Goal: Task Accomplishment & Management: Manage account settings

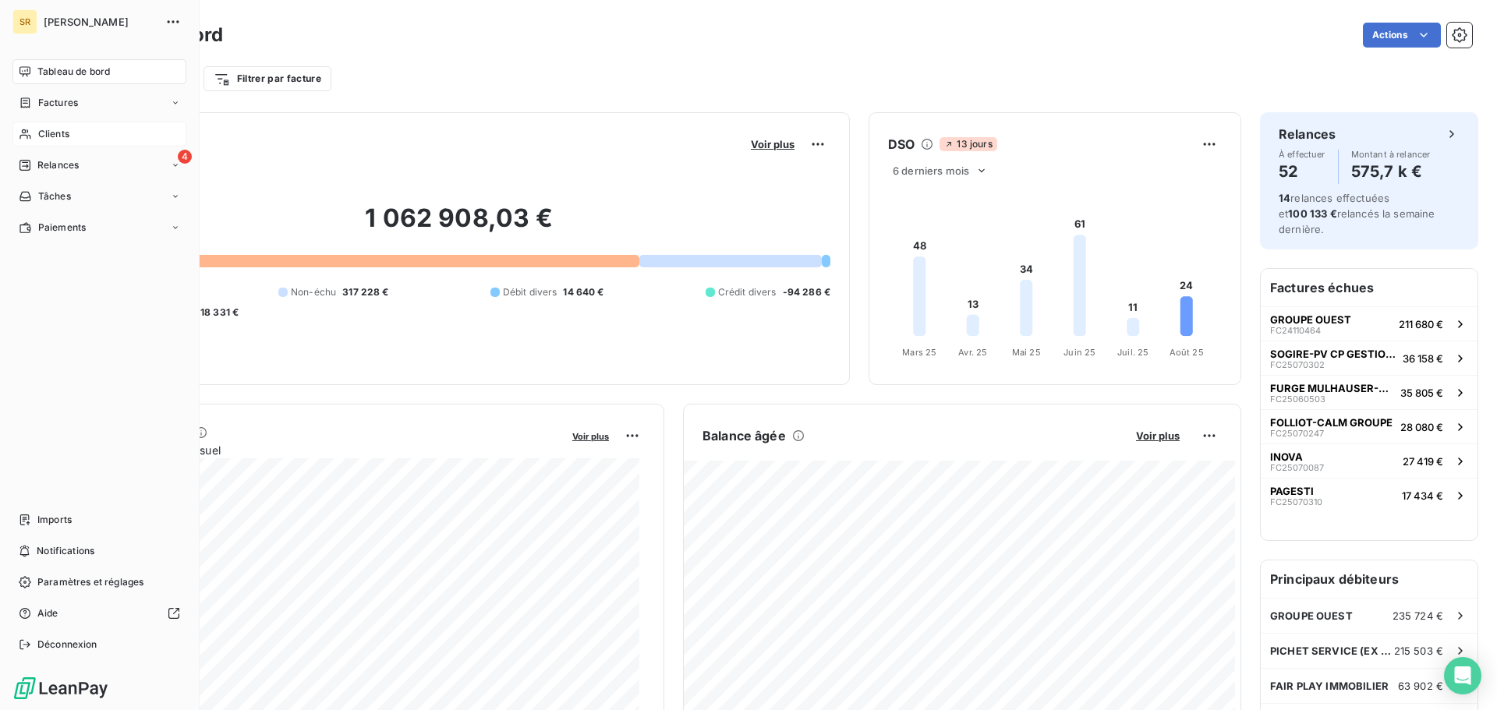
click at [44, 130] on span "Clients" at bounding box center [53, 134] width 31 height 14
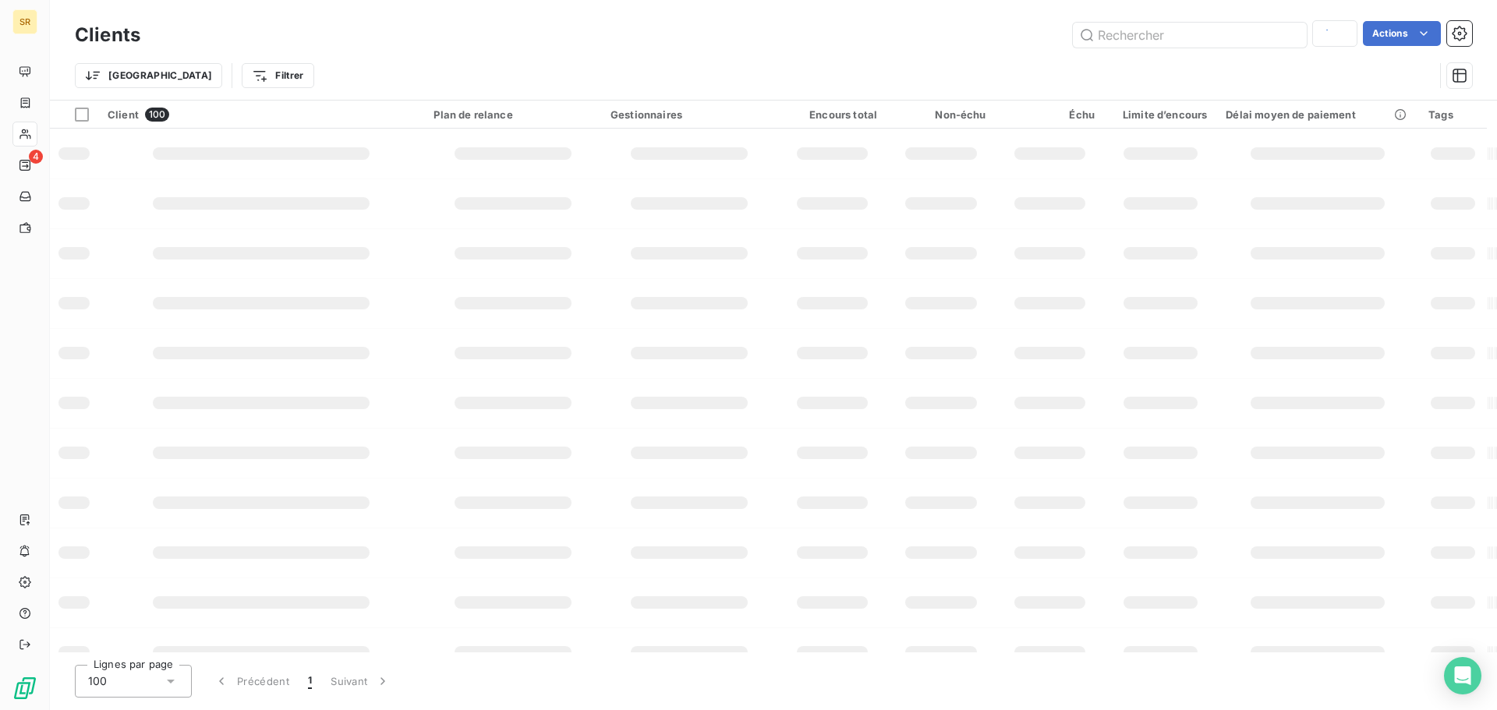
type input "C840"
click at [1118, 34] on input "C" at bounding box center [1190, 35] width 234 height 25
click at [1118, 34] on input "C10530" at bounding box center [1190, 35] width 234 height 25
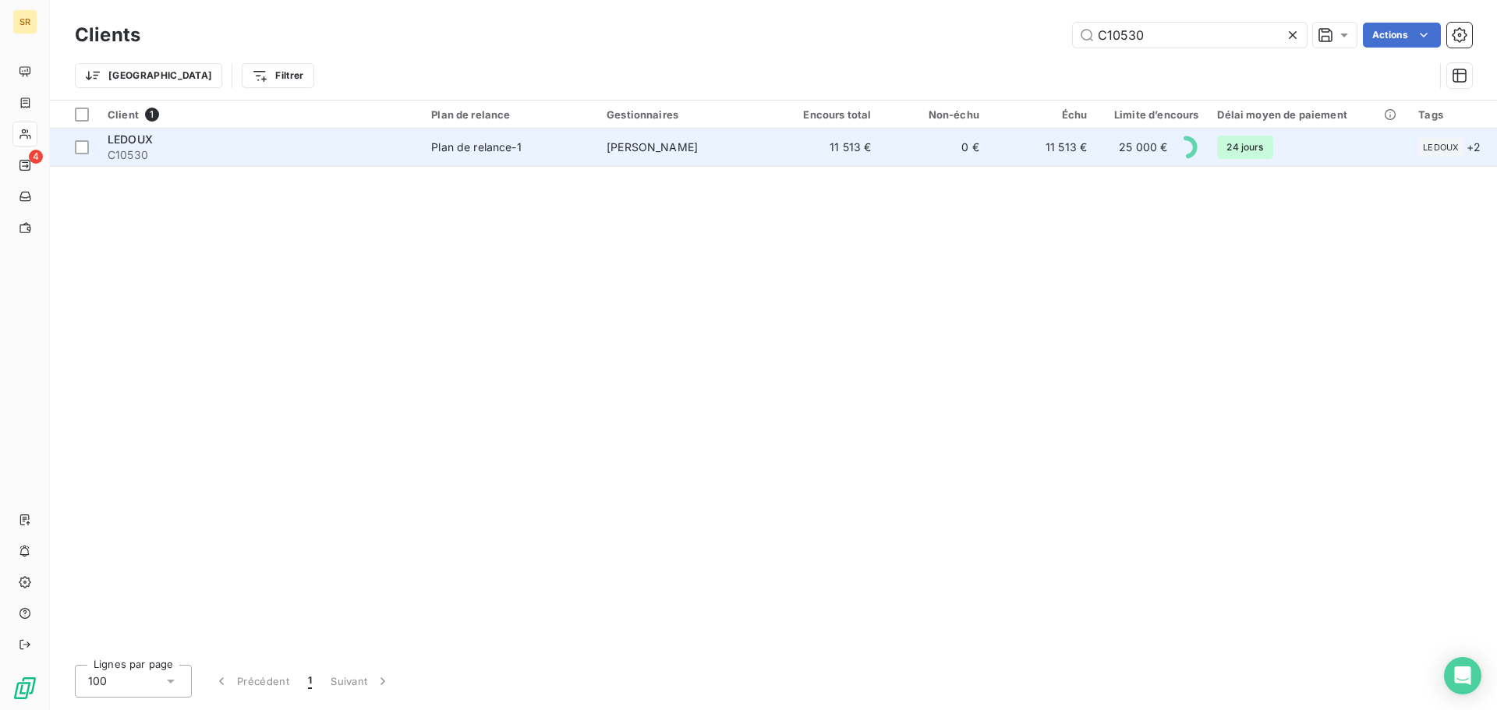
type input "C10530"
click at [128, 160] on span "C10530" at bounding box center [260, 155] width 305 height 16
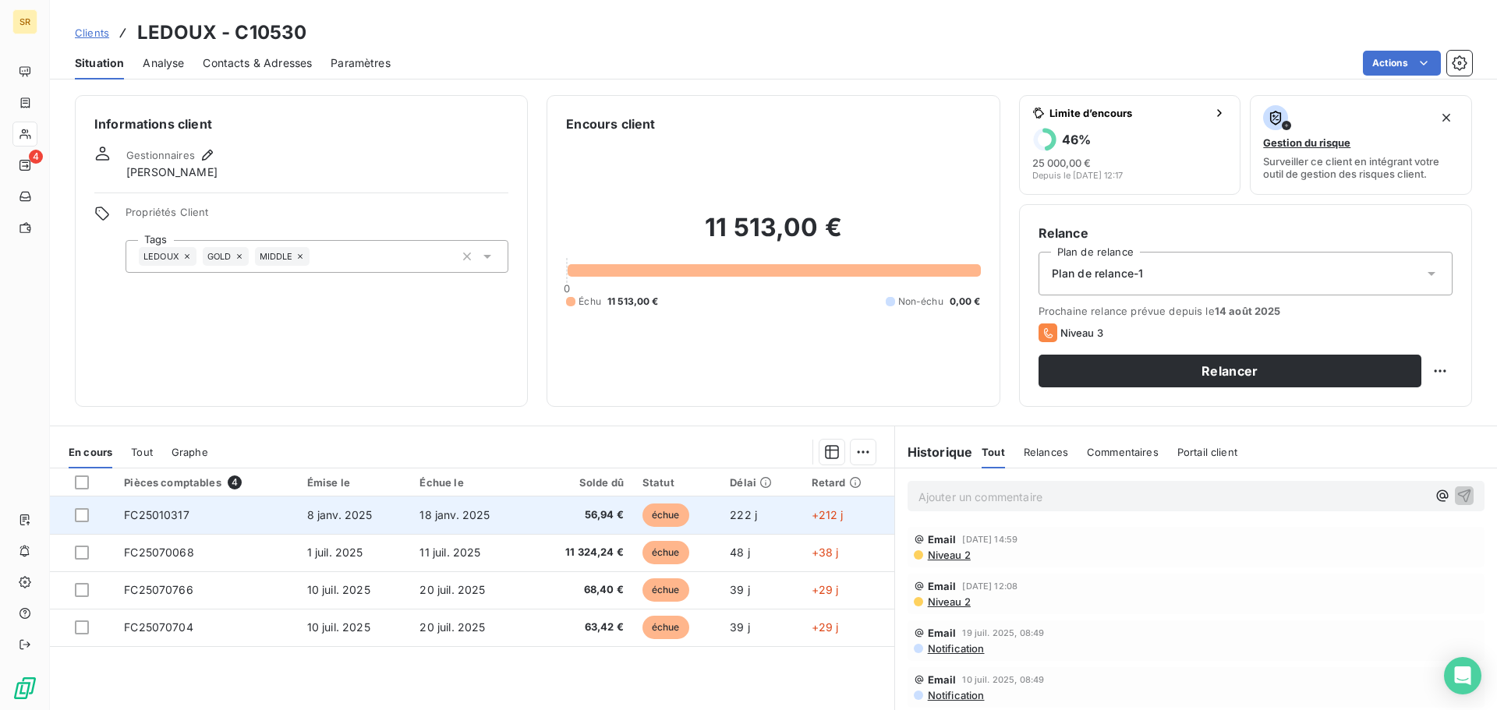
click at [169, 516] on span "FC25010317" at bounding box center [156, 514] width 65 height 13
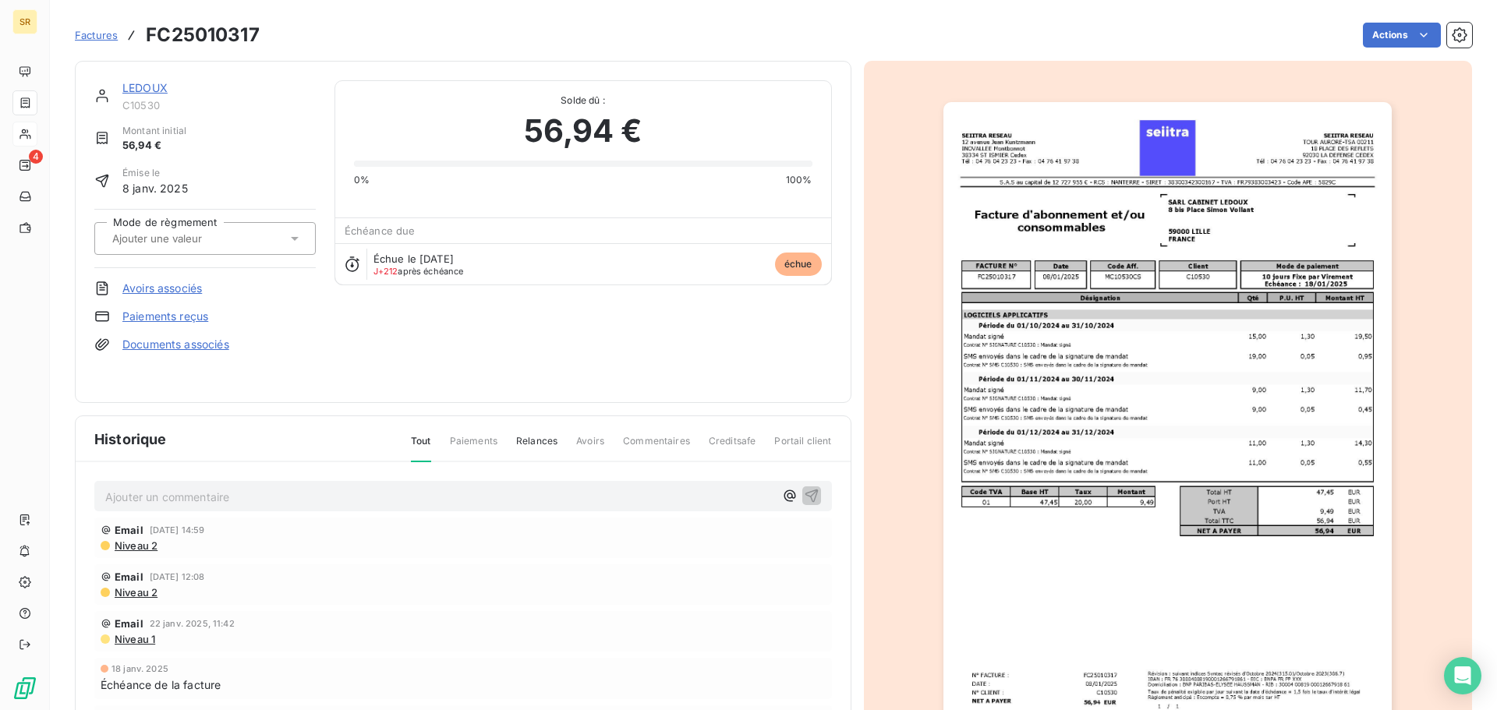
click at [167, 500] on p "Ajouter un commentaire ﻿" at bounding box center [439, 496] width 669 height 19
click at [182, 496] on p "Ajouter un commentaire ﻿" at bounding box center [439, 496] width 669 height 19
click at [645, 497] on p "Envoyé par mail le 11-08-2025 la lettre de désistement du chèque n°300691 du 31…" at bounding box center [439, 496] width 669 height 18
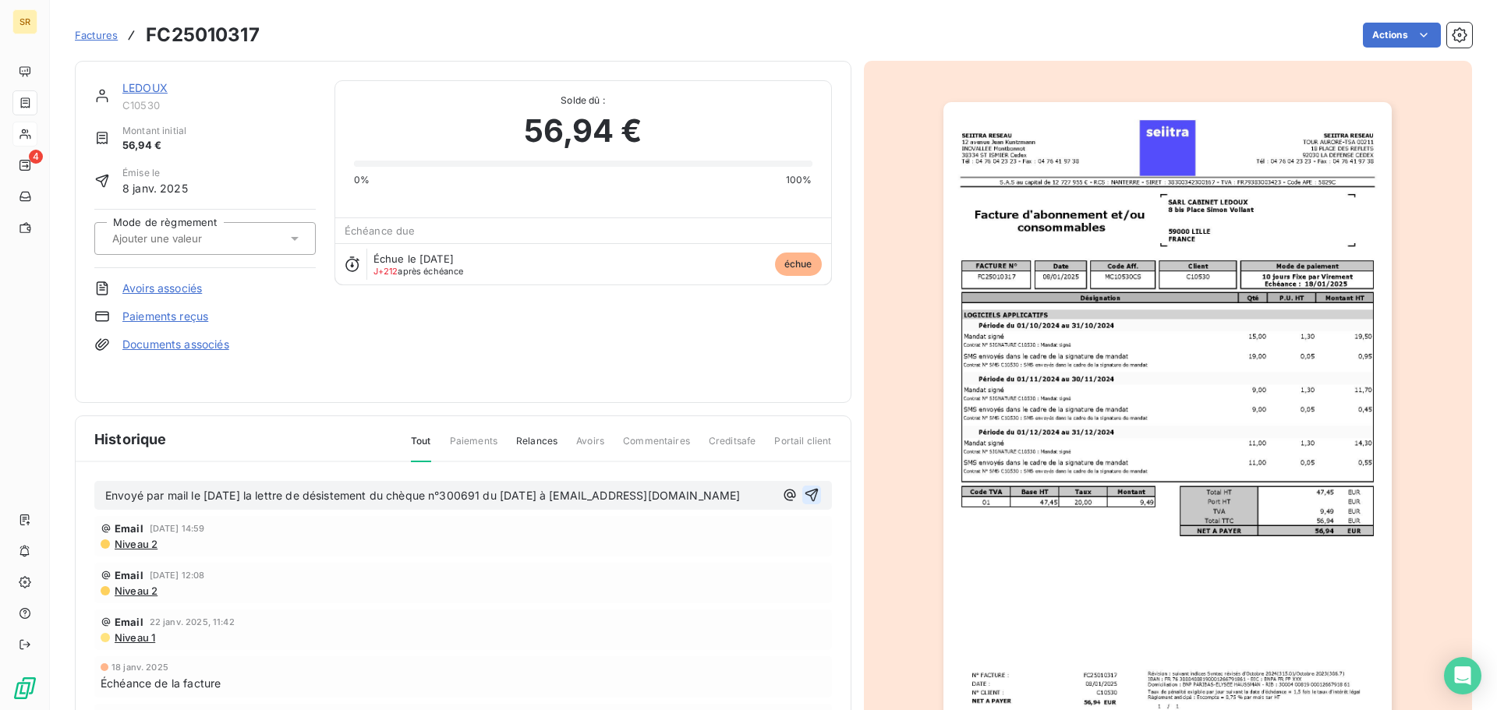
click at [804, 491] on icon "button" at bounding box center [810, 495] width 13 height 13
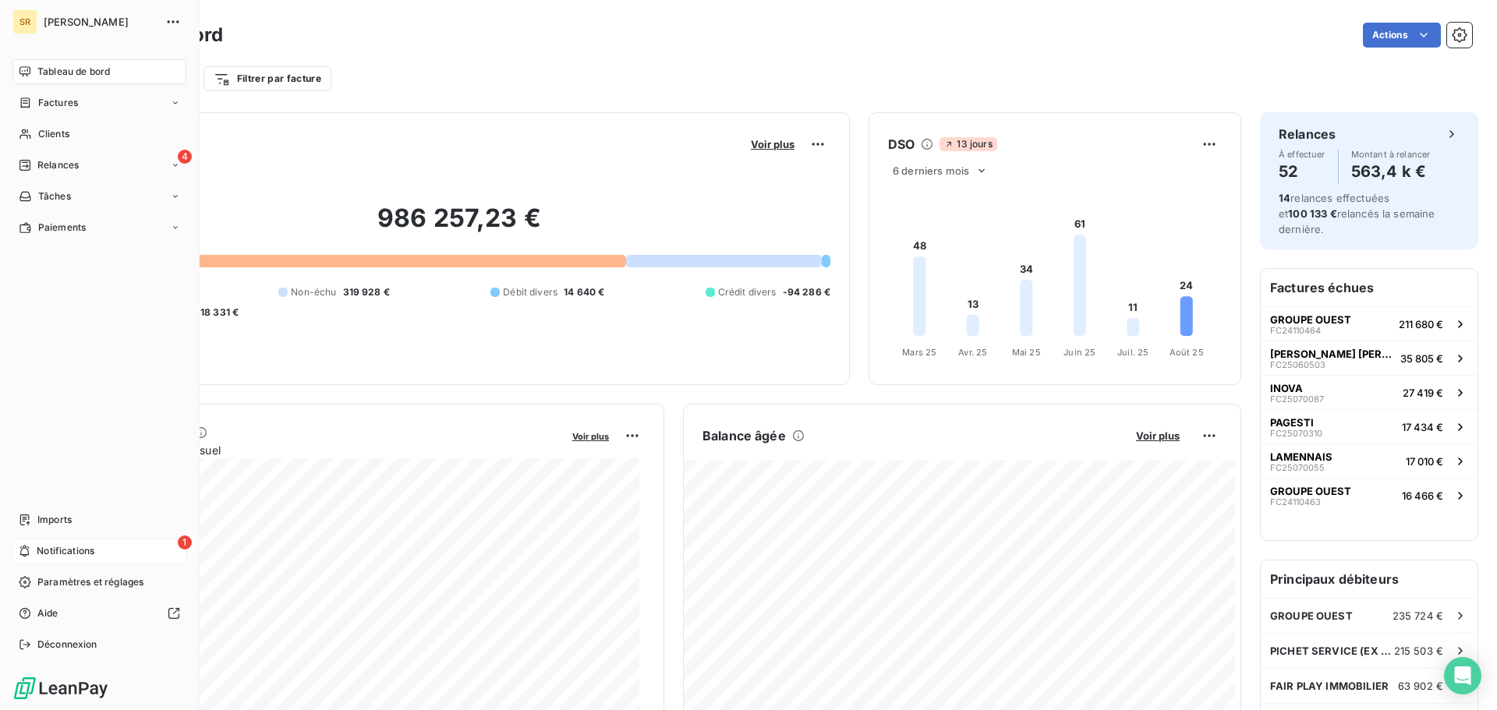
click at [61, 556] on span "Notifications" at bounding box center [66, 551] width 58 height 14
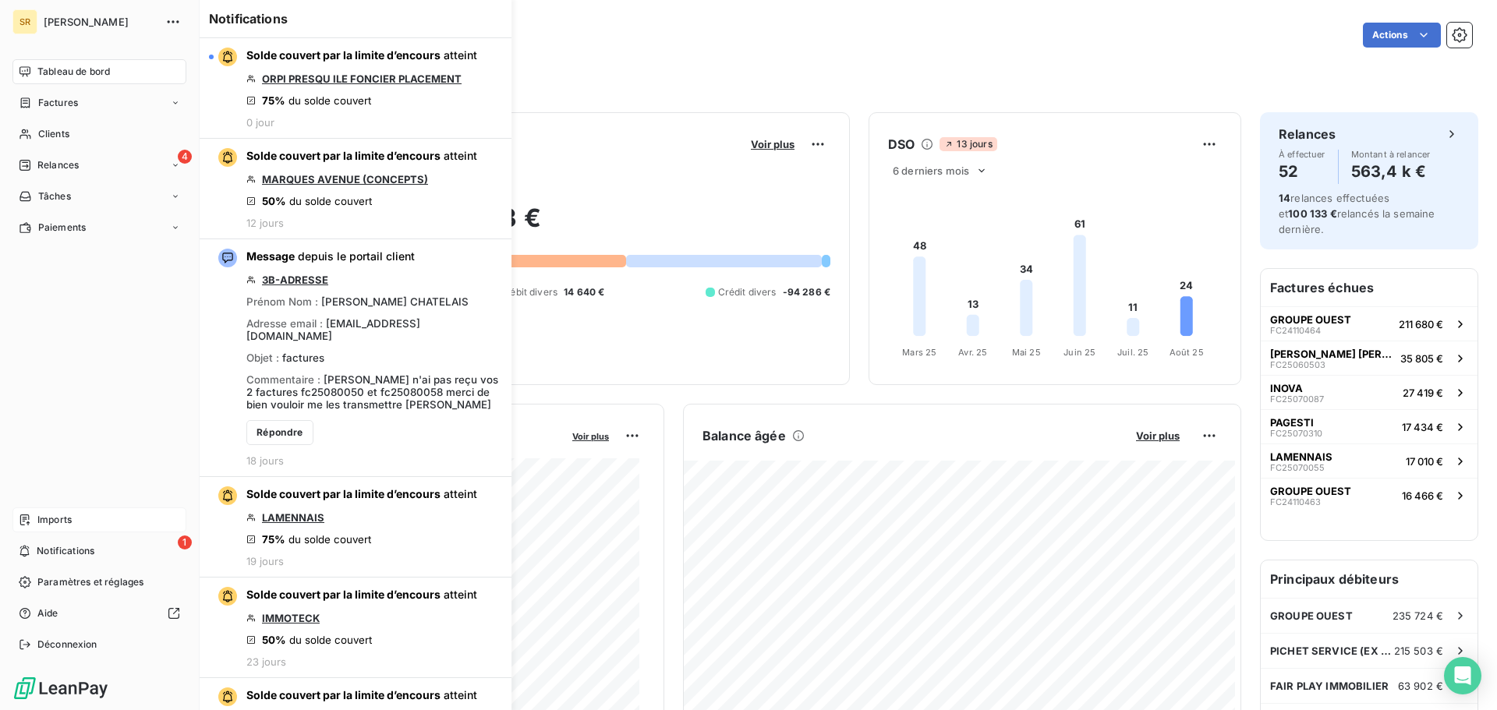
click at [53, 522] on span "Imports" at bounding box center [54, 520] width 34 height 14
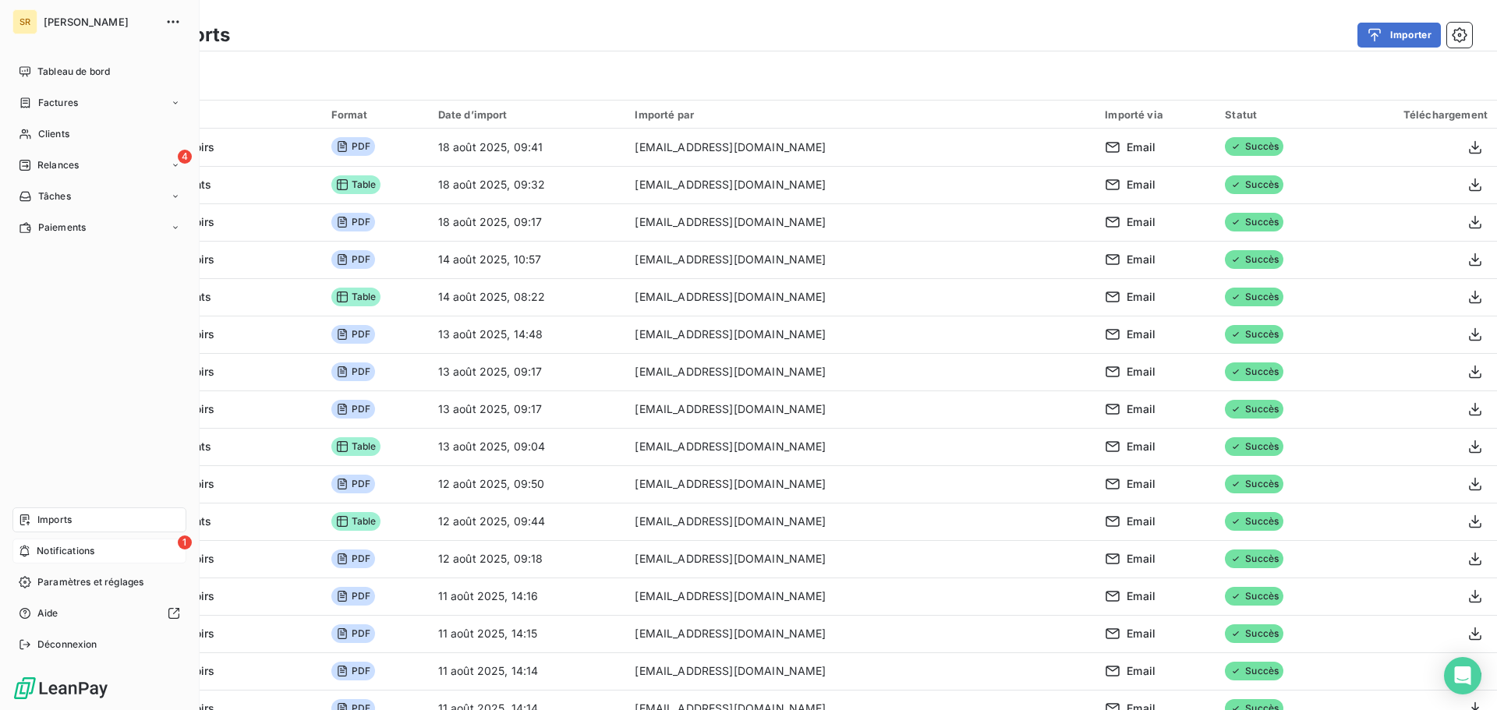
click at [35, 555] on div "1 Notifications" at bounding box center [99, 551] width 174 height 25
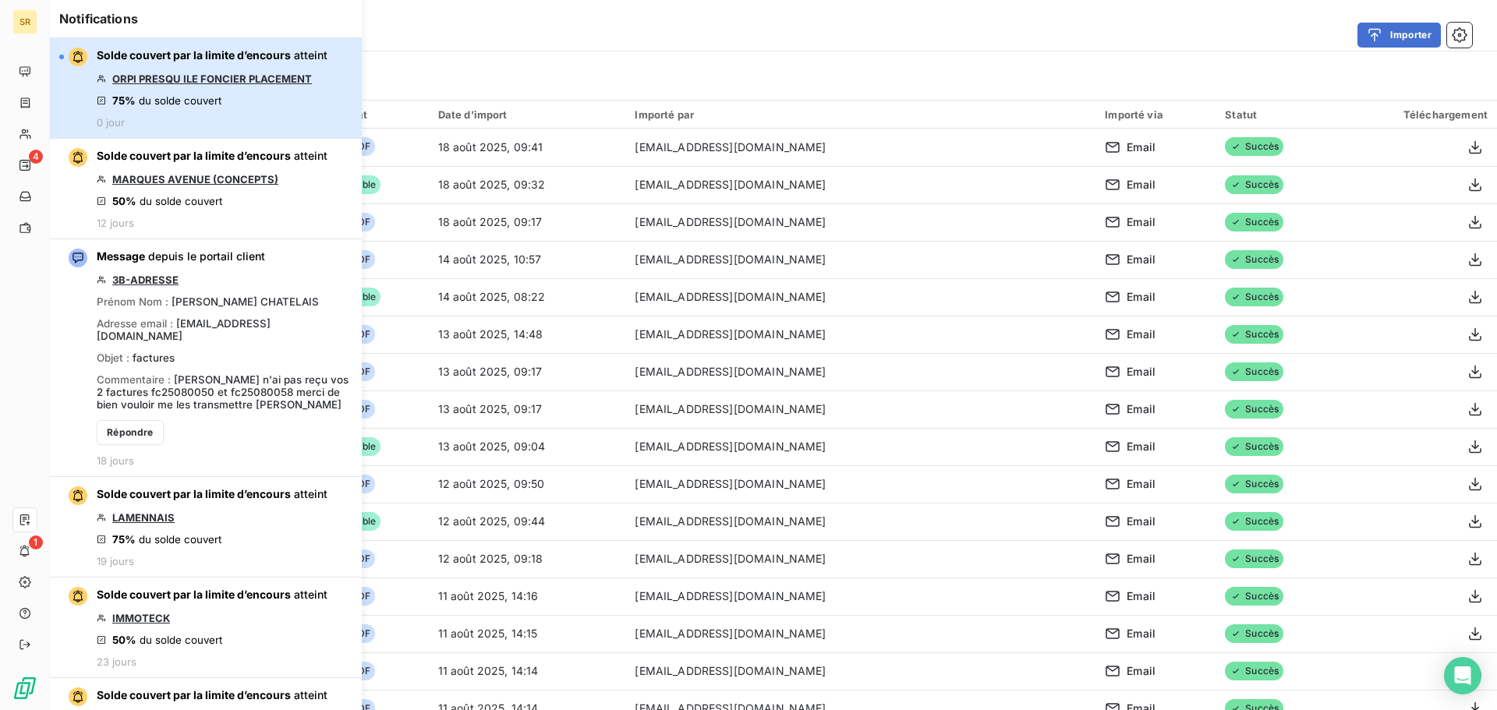
click at [252, 64] on div "Solde couvert par la limite d’encours atteint ORPI PRESQU ILE FONCIER PLACEMENT…" at bounding box center [212, 88] width 231 height 81
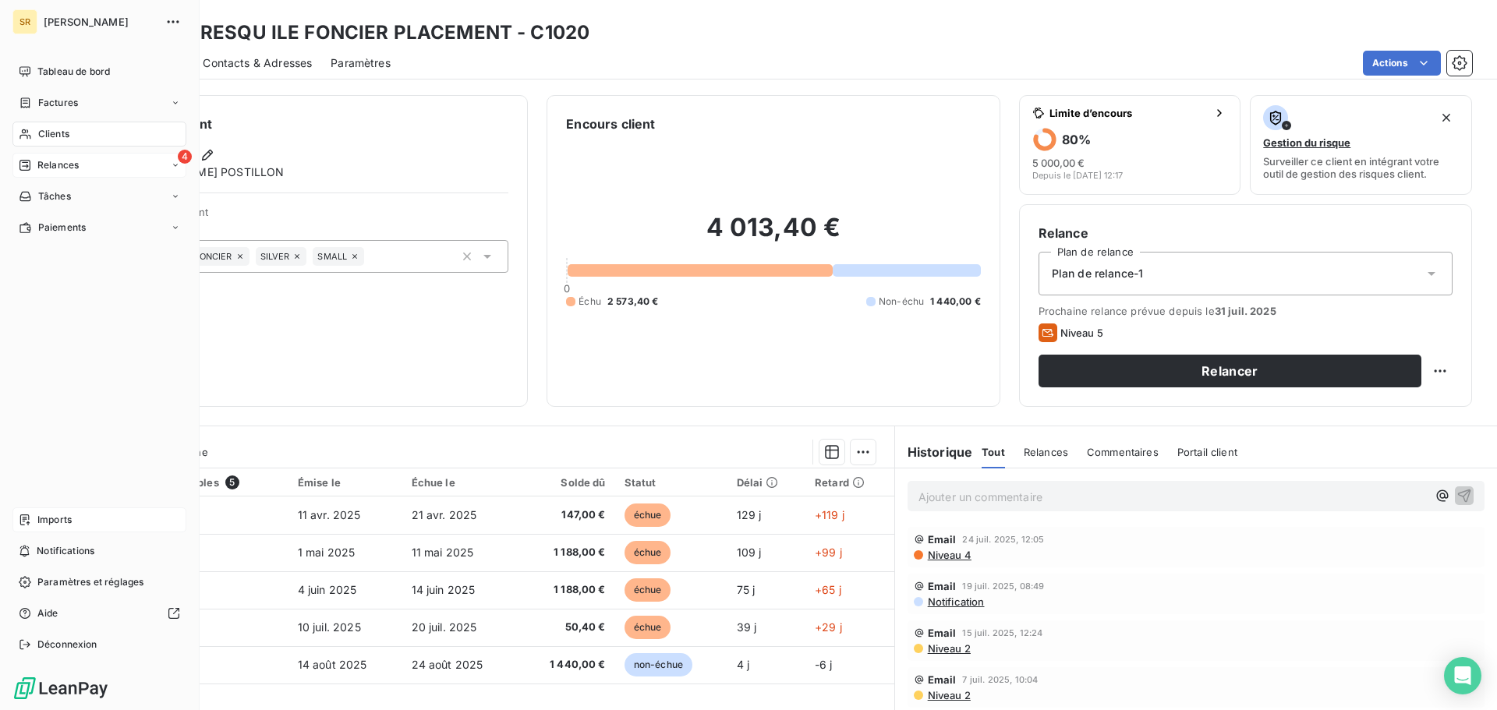
click at [36, 164] on div "Relances" at bounding box center [49, 165] width 60 height 14
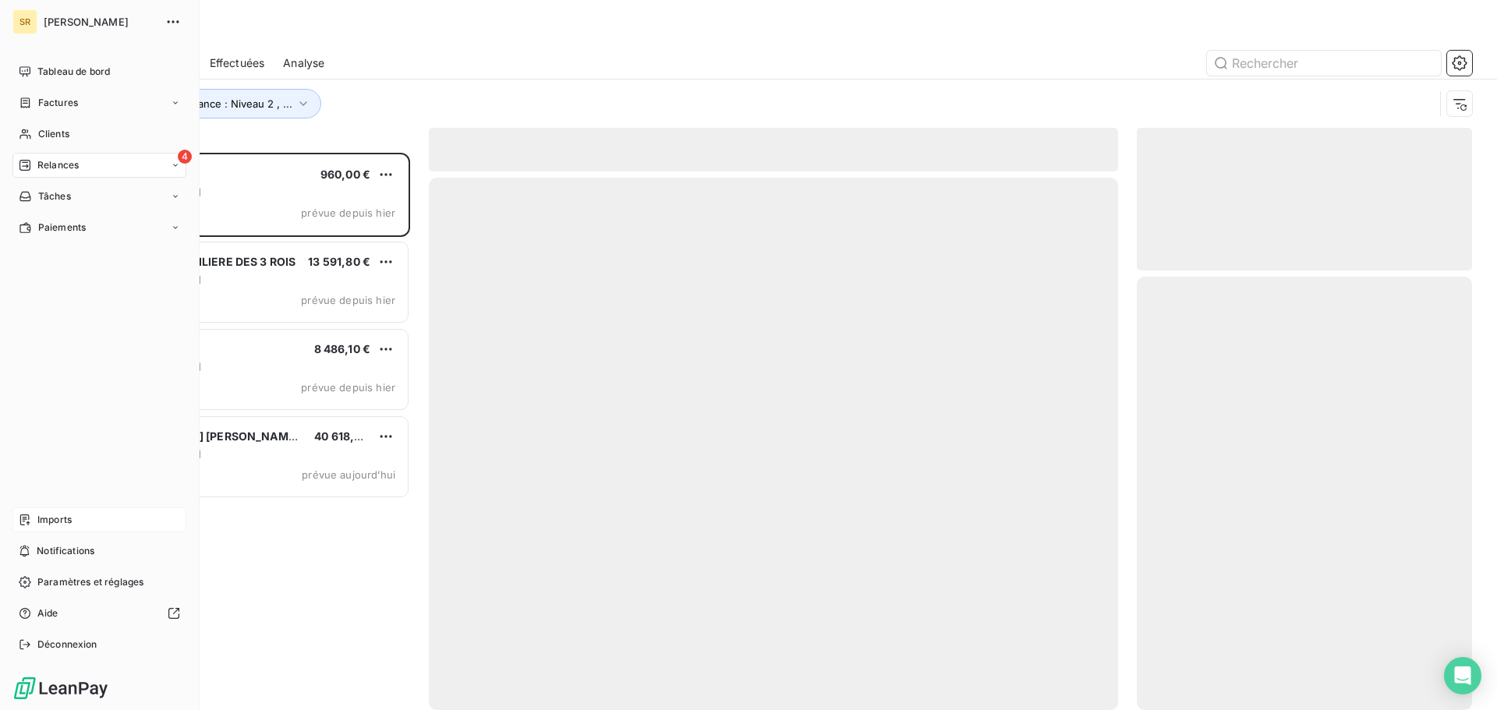
scroll to position [546, 324]
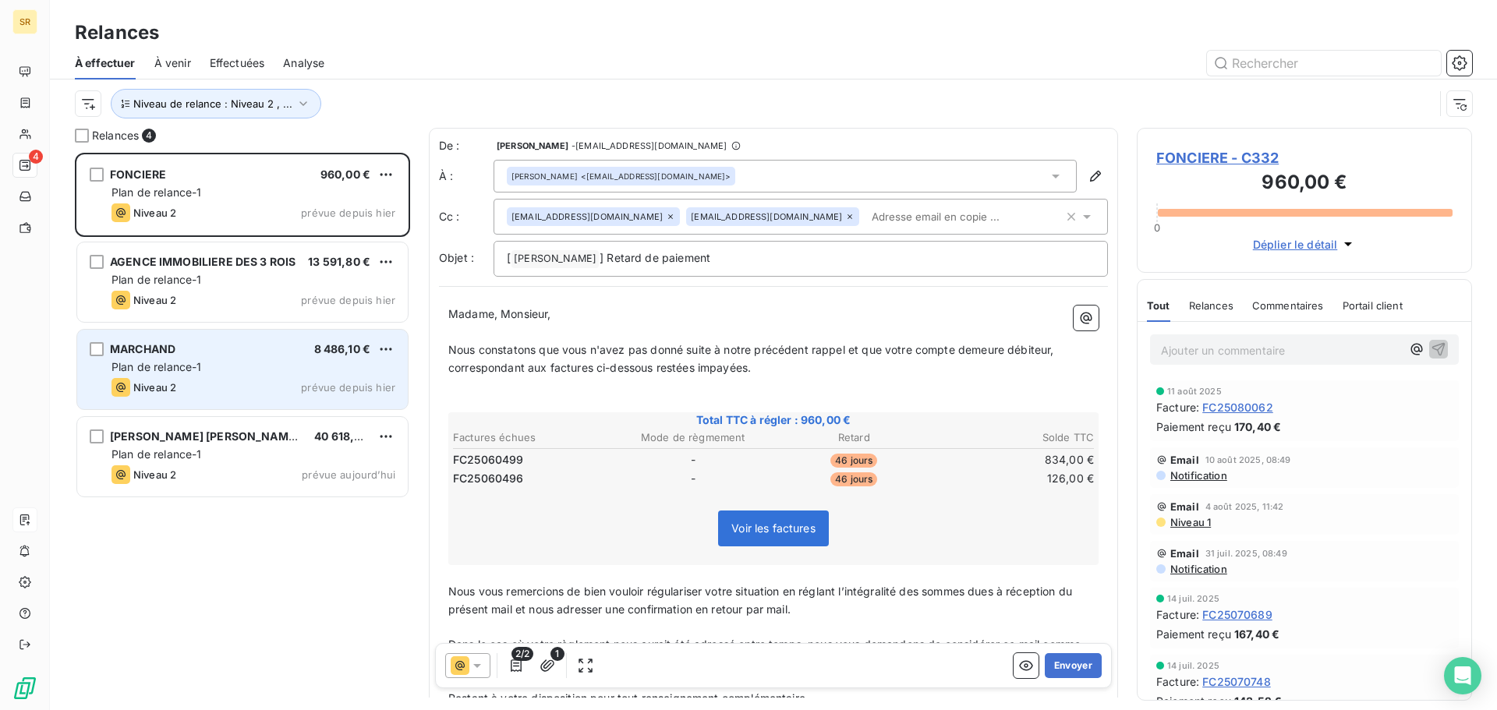
click at [232, 380] on div "Niveau 2 prévue depuis hier" at bounding box center [253, 387] width 284 height 19
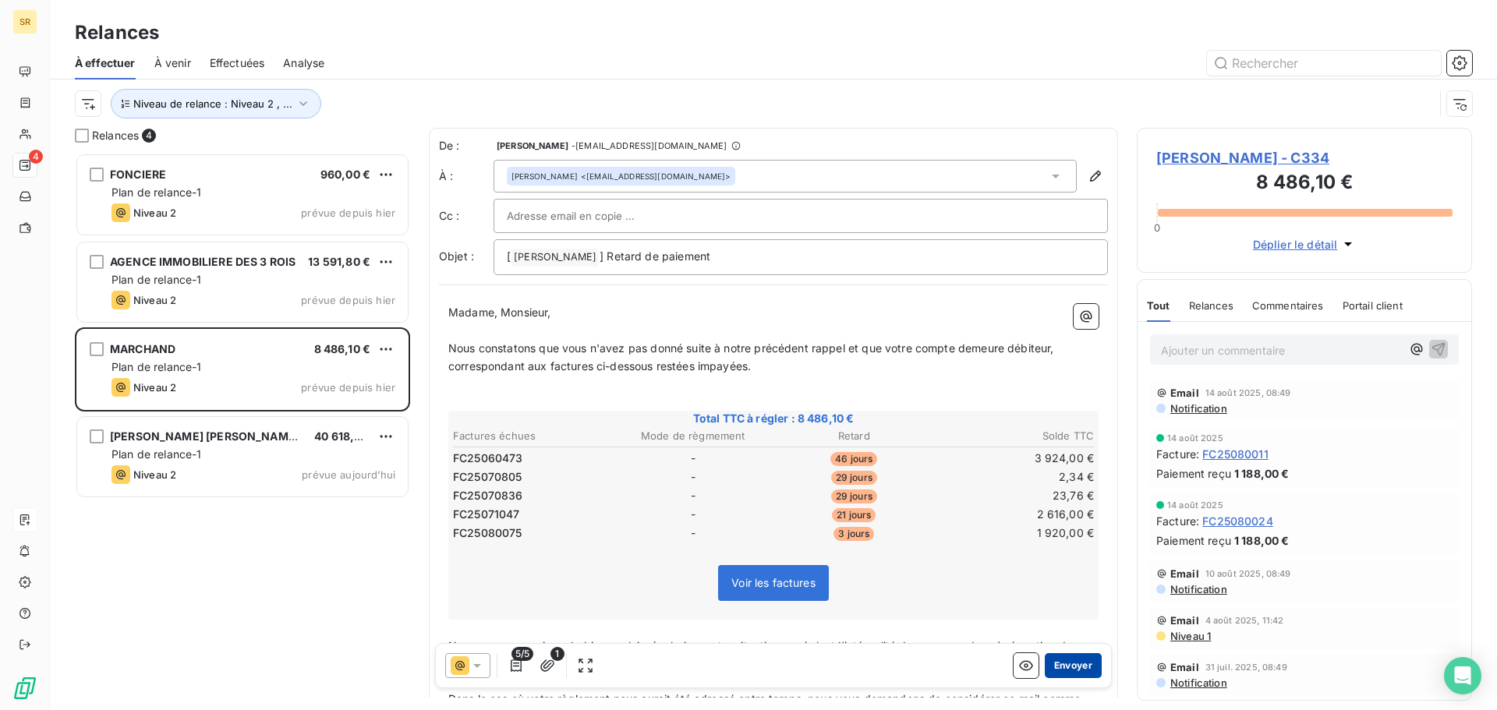
click at [1048, 664] on button "Envoyer" at bounding box center [1073, 665] width 57 height 25
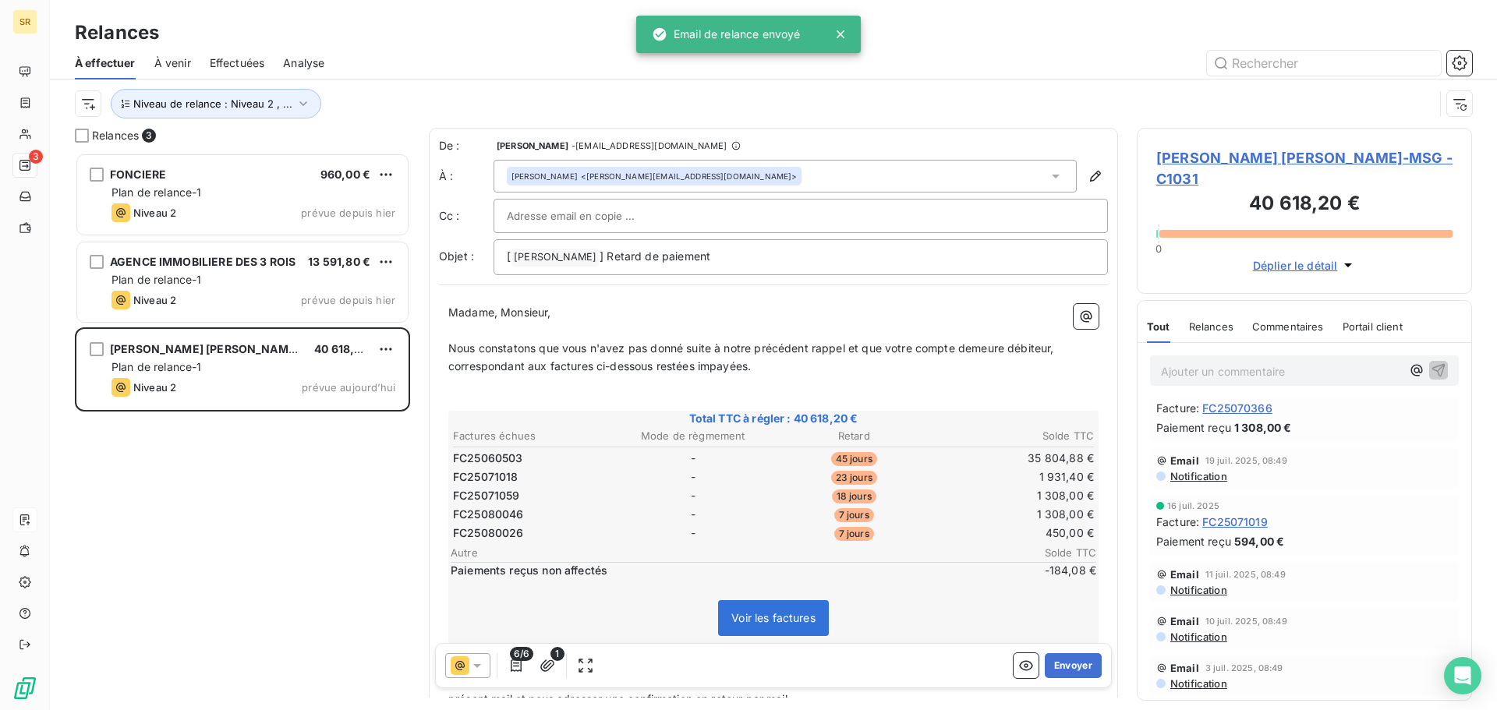
scroll to position [468, 0]
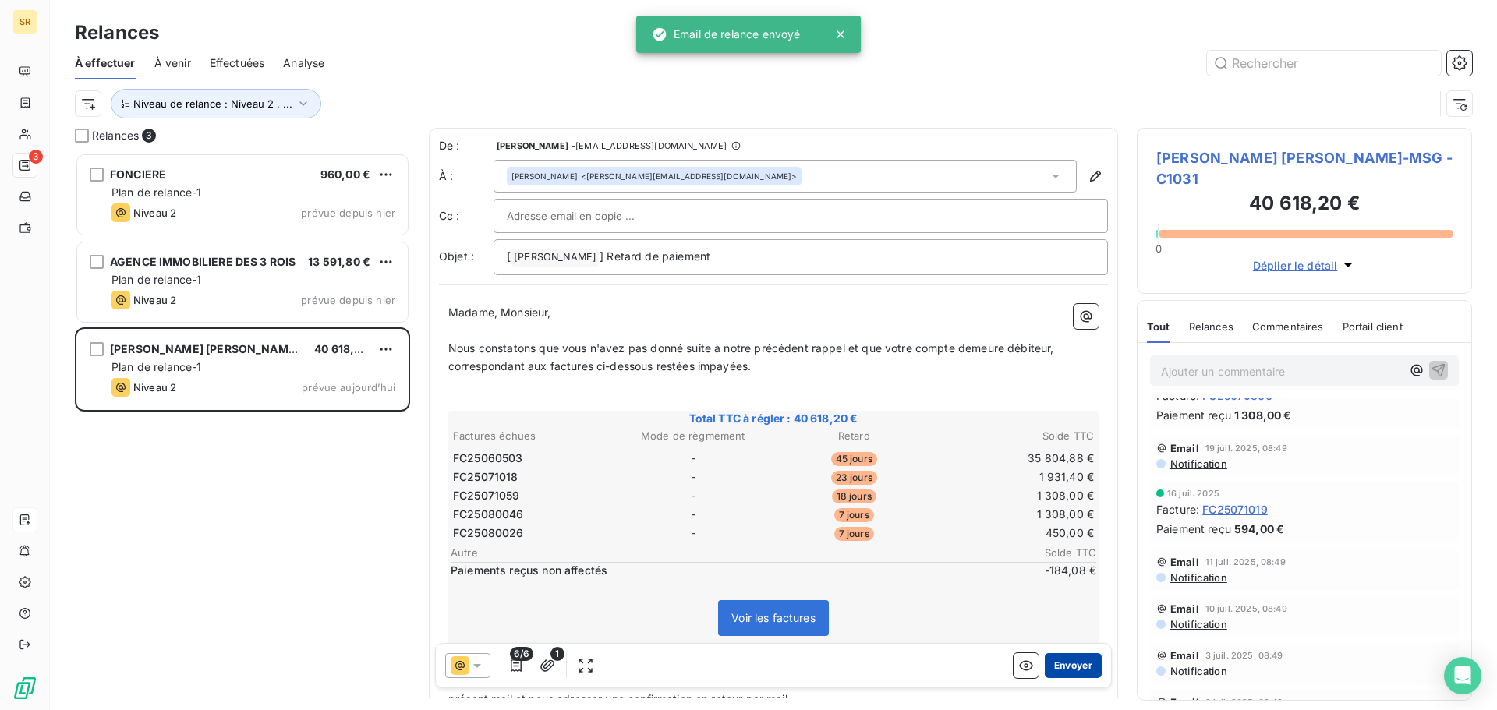
click at [1054, 662] on button "Envoyer" at bounding box center [1073, 665] width 57 height 25
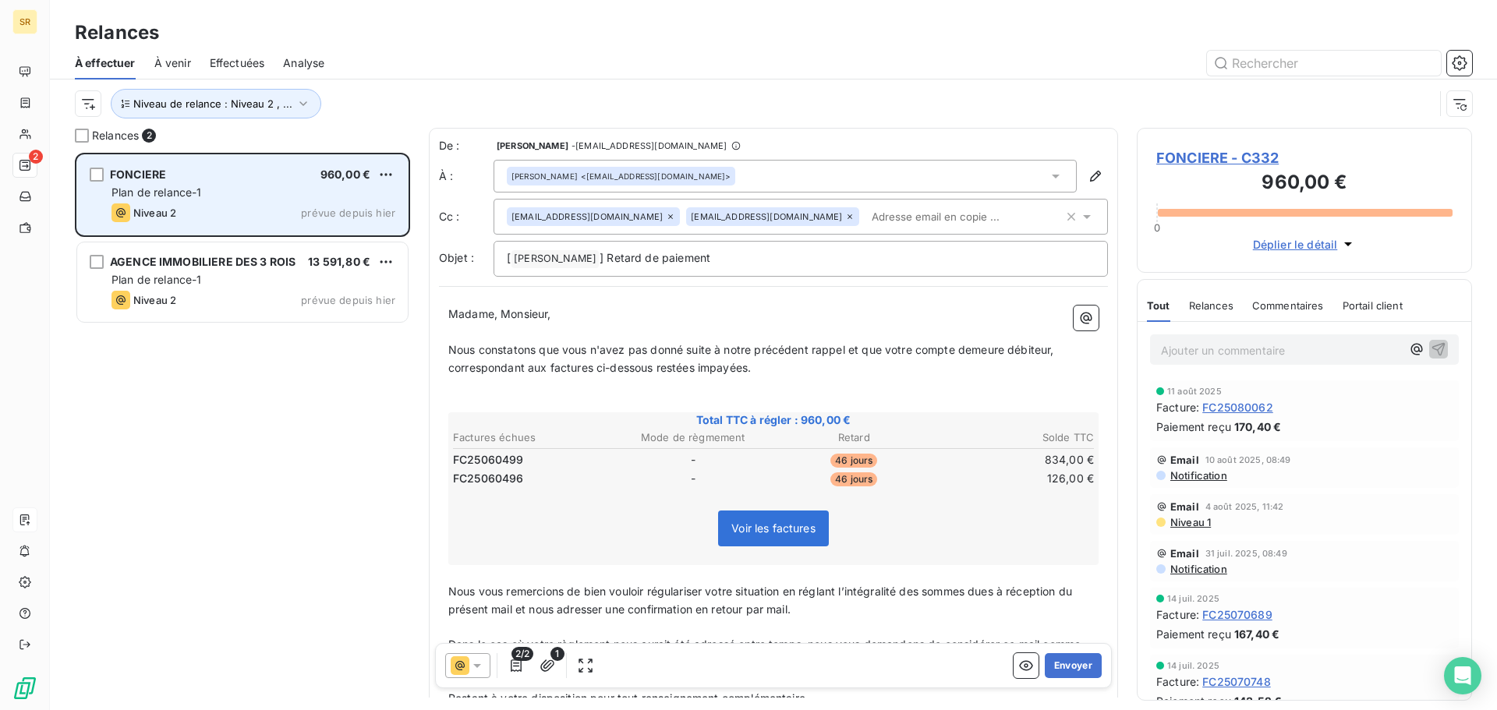
click at [211, 214] on div "Niveau 2 prévue depuis hier" at bounding box center [253, 212] width 284 height 19
click at [160, 177] on span "FONCIERE" at bounding box center [138, 174] width 56 height 13
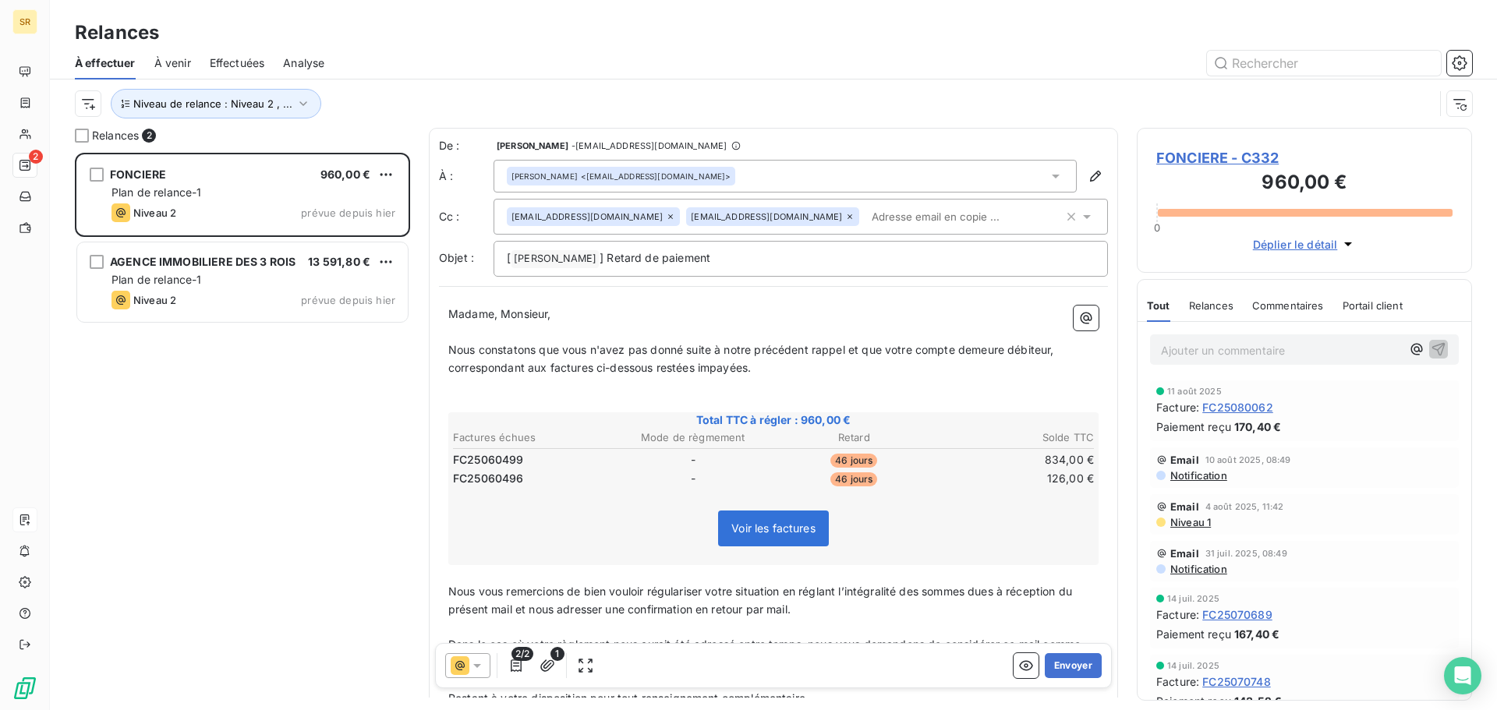
click at [1313, 242] on span "Déplier le détail" at bounding box center [1295, 244] width 85 height 16
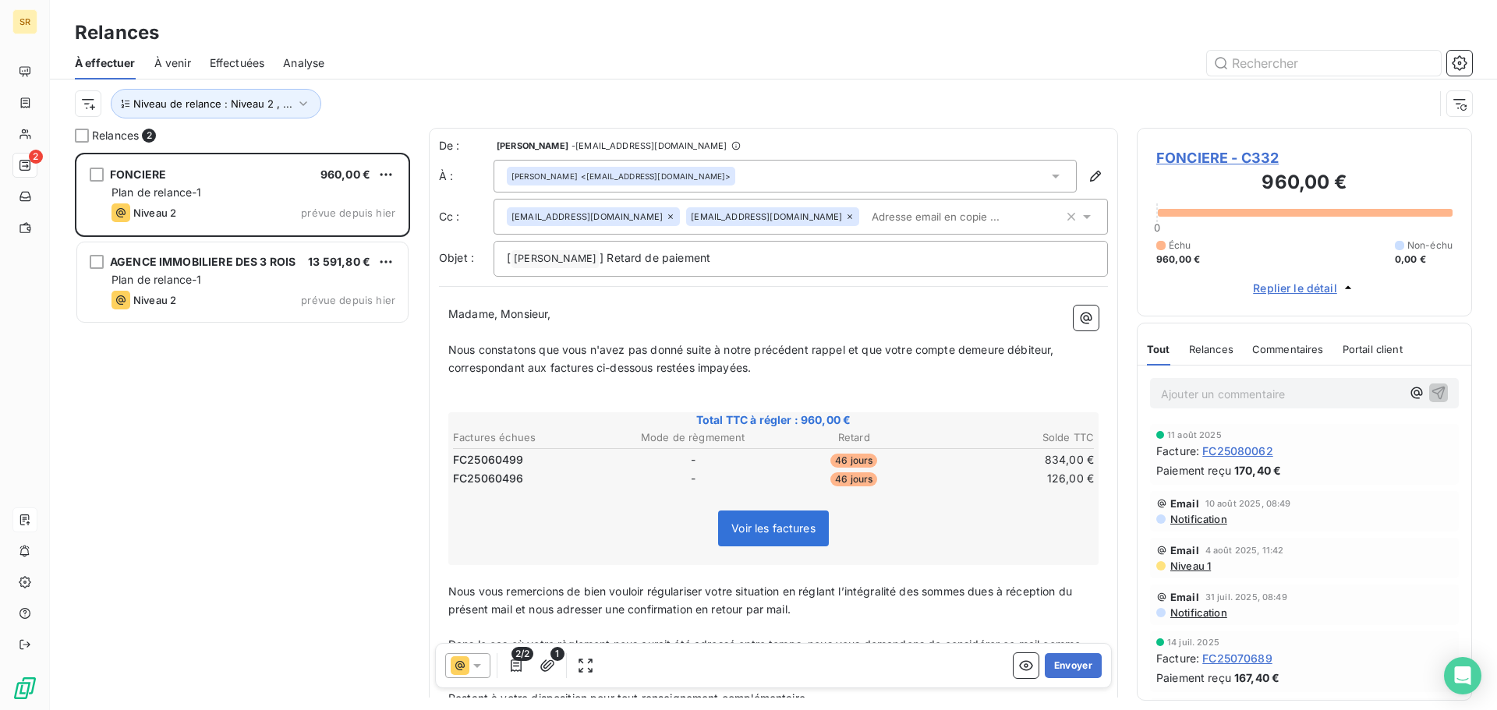
click at [1308, 285] on span "Replier le détail" at bounding box center [1295, 288] width 84 height 16
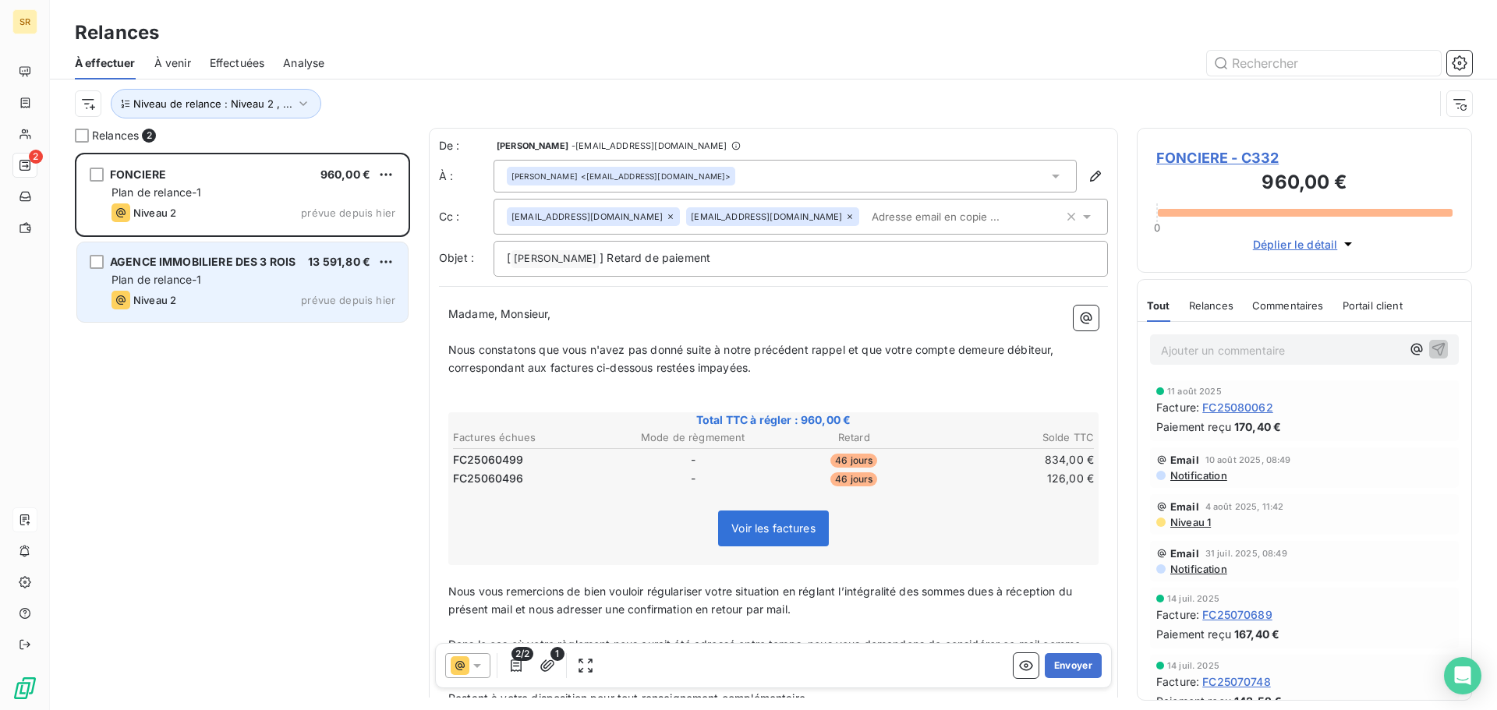
click at [122, 283] on span "Plan de relance-1" at bounding box center [156, 279] width 90 height 13
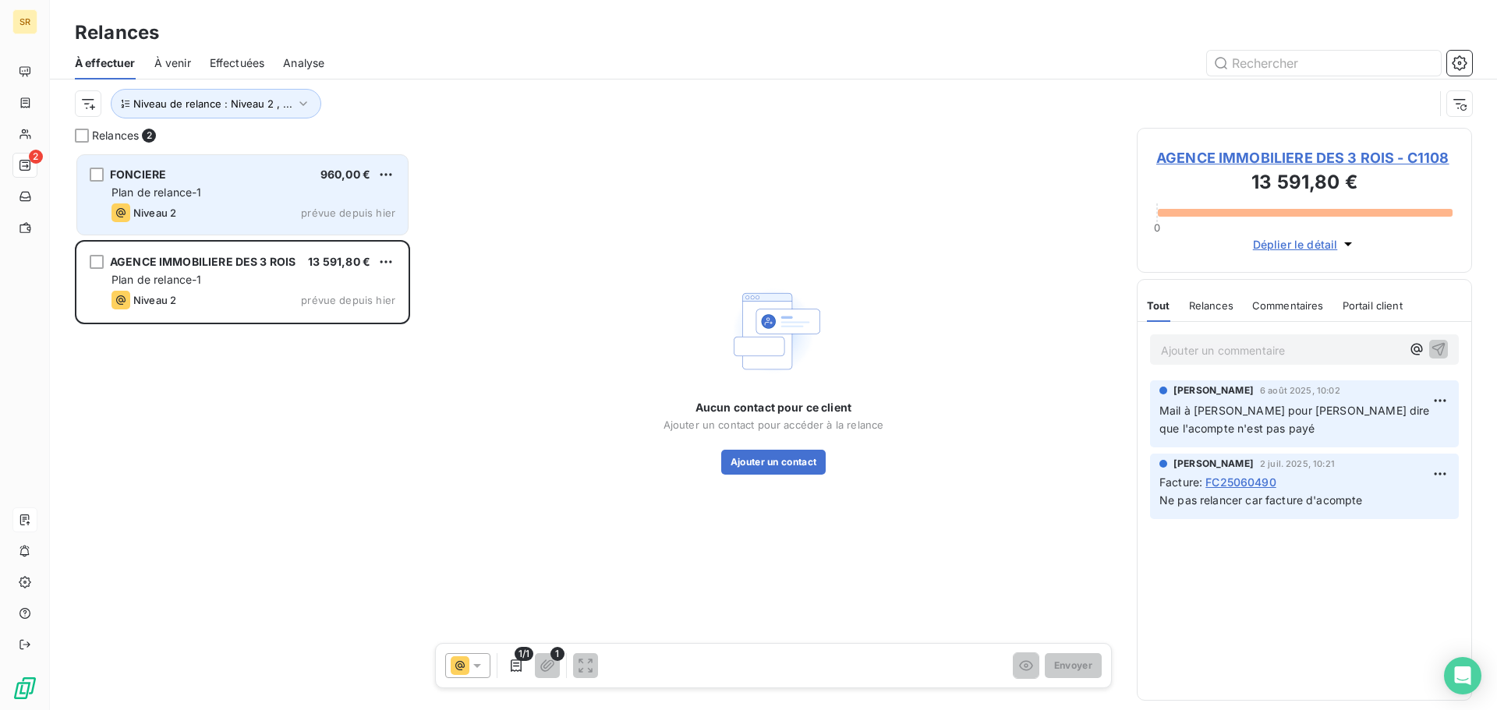
click at [169, 204] on div "Niveau 2" at bounding box center [143, 212] width 65 height 19
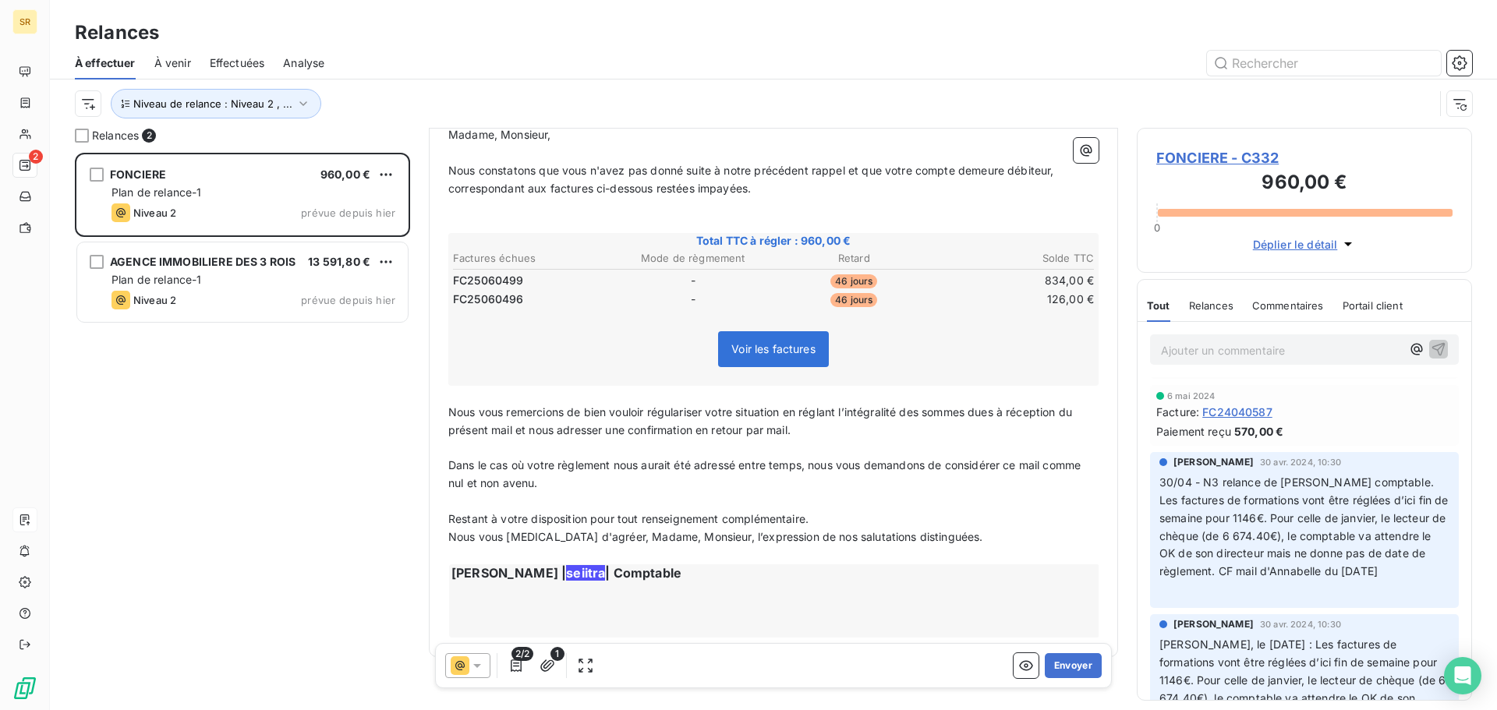
scroll to position [126, 0]
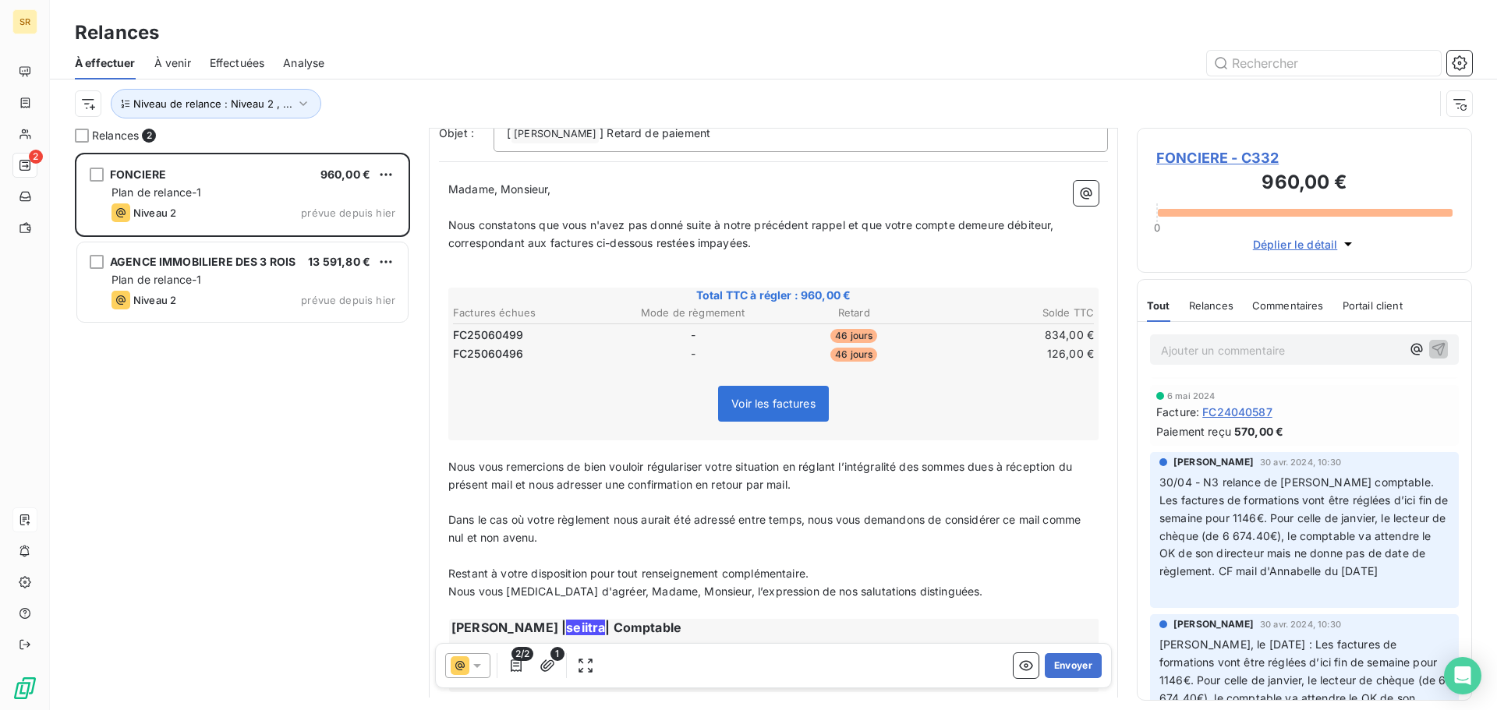
click at [483, 663] on icon at bounding box center [477, 666] width 16 height 16
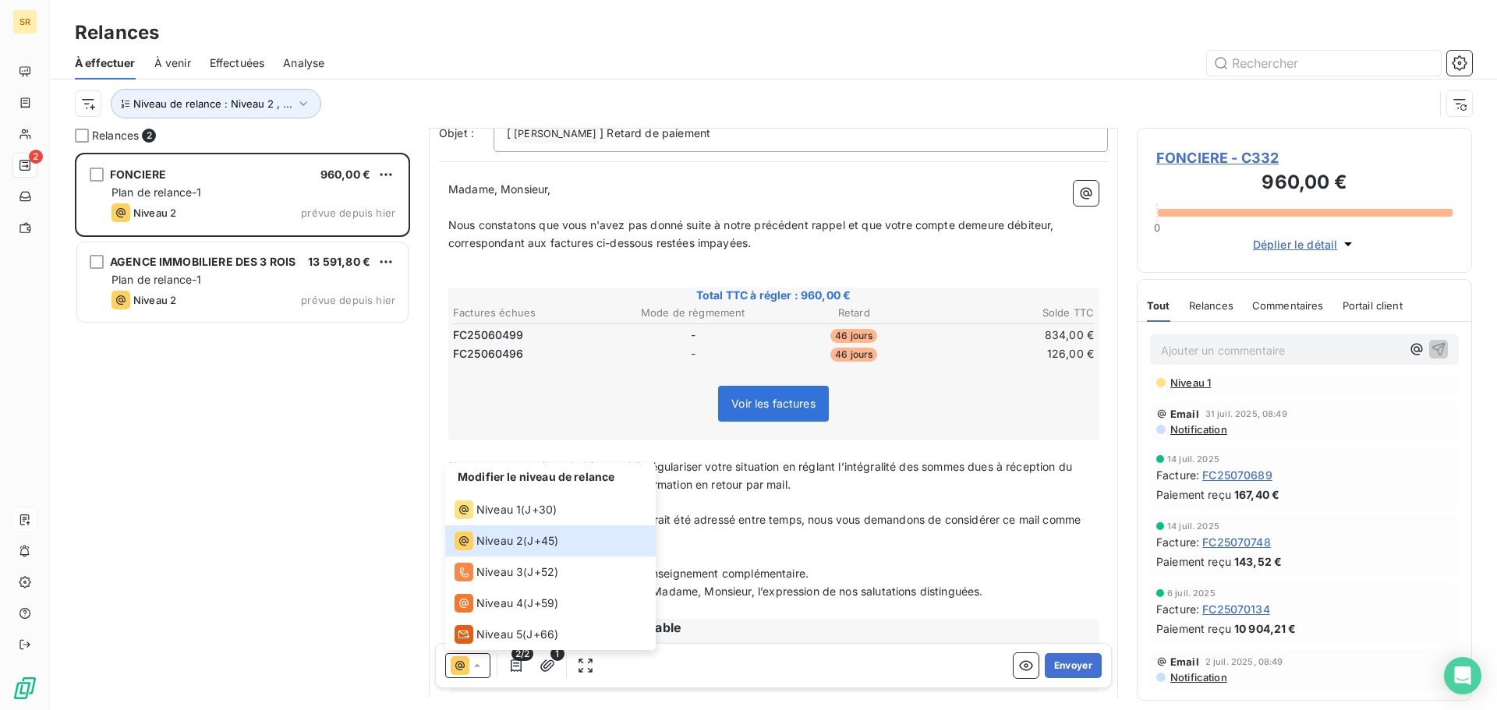
scroll to position [30, 0]
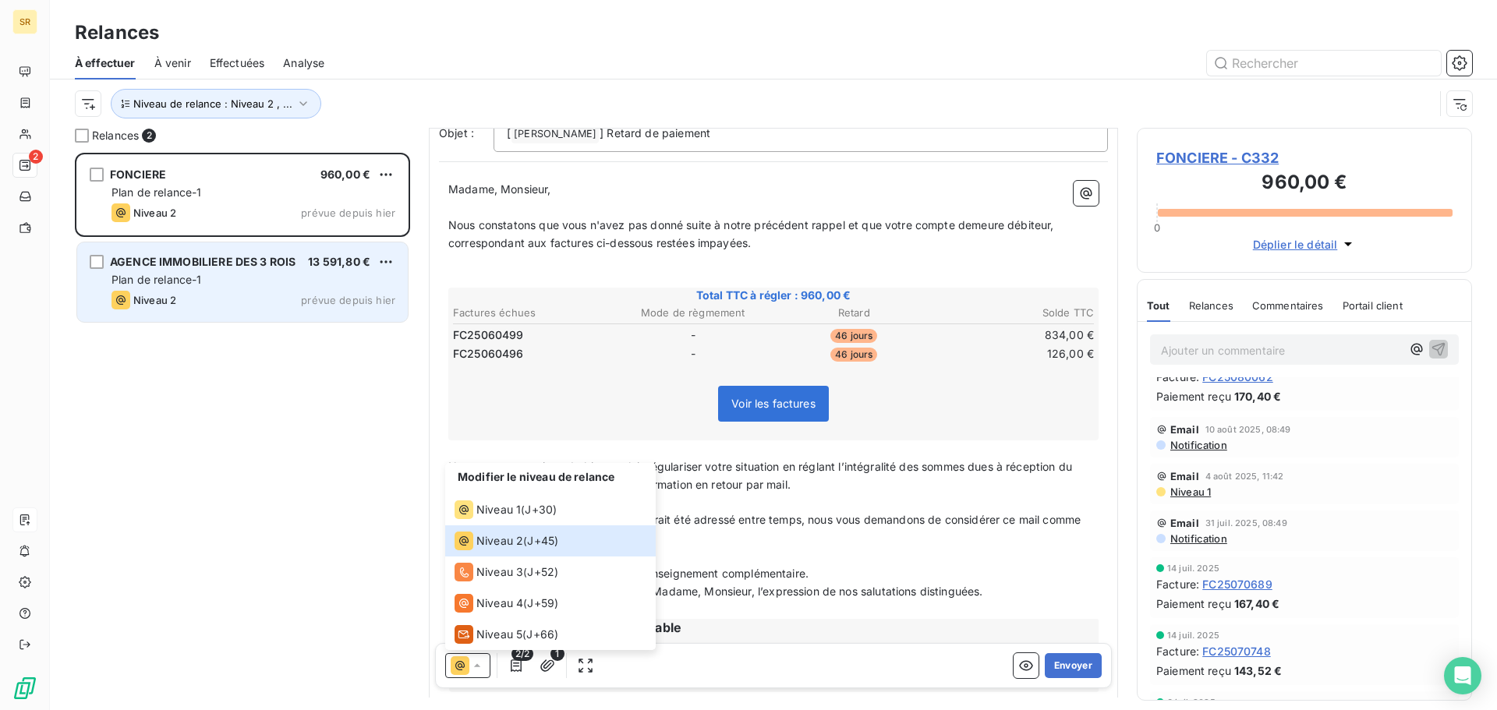
click at [191, 300] on div "Niveau 2 prévue depuis hier" at bounding box center [253, 300] width 284 height 19
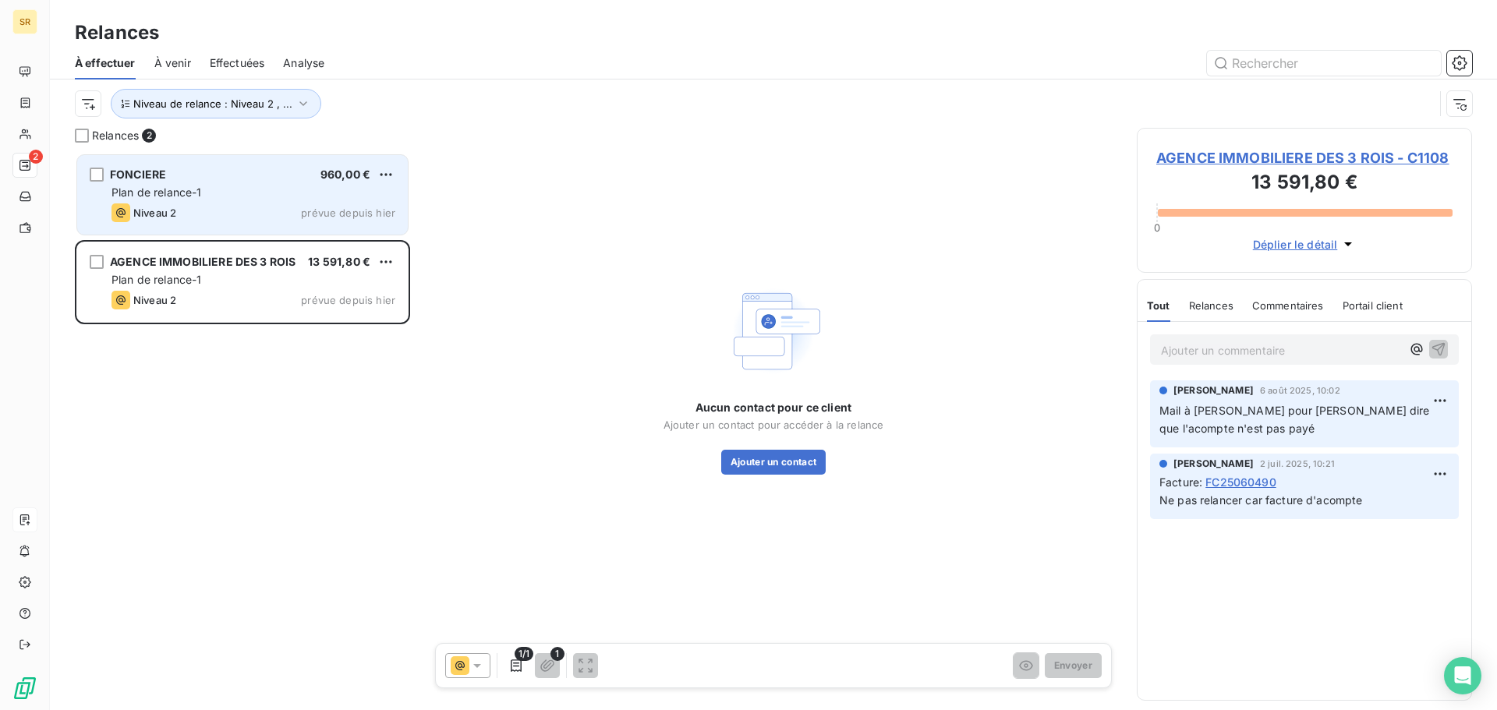
click at [182, 206] on div "Niveau 2 prévue depuis hier" at bounding box center [253, 212] width 284 height 19
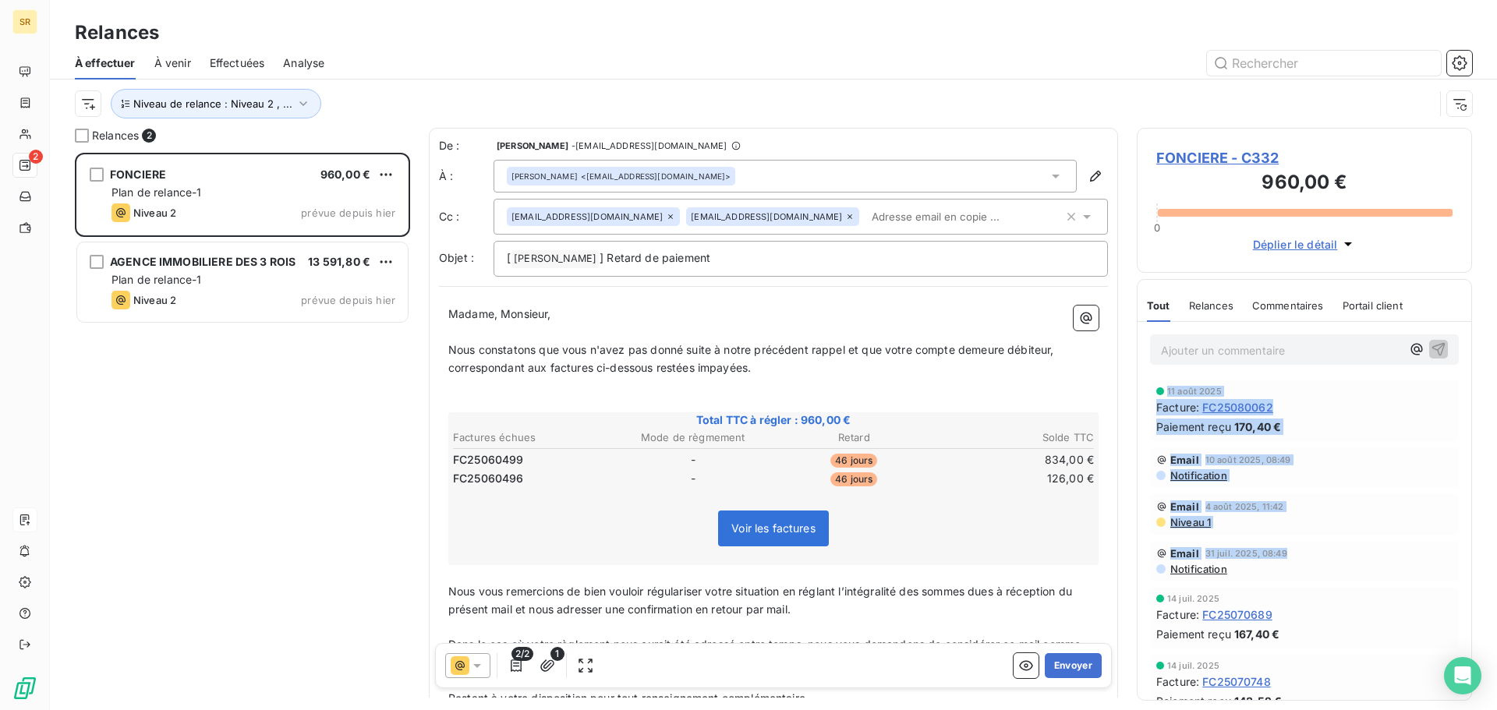
drag, startPoint x: 1458, startPoint y: 349, endPoint x: 1450, endPoint y: 546, distance: 197.4
click at [1450, 546] on div "Ajouter un commentaire ﻿ 11 août 2025 Facture : FC25080062 Paiement reçu 170,40…" at bounding box center [1304, 511] width 334 height 378
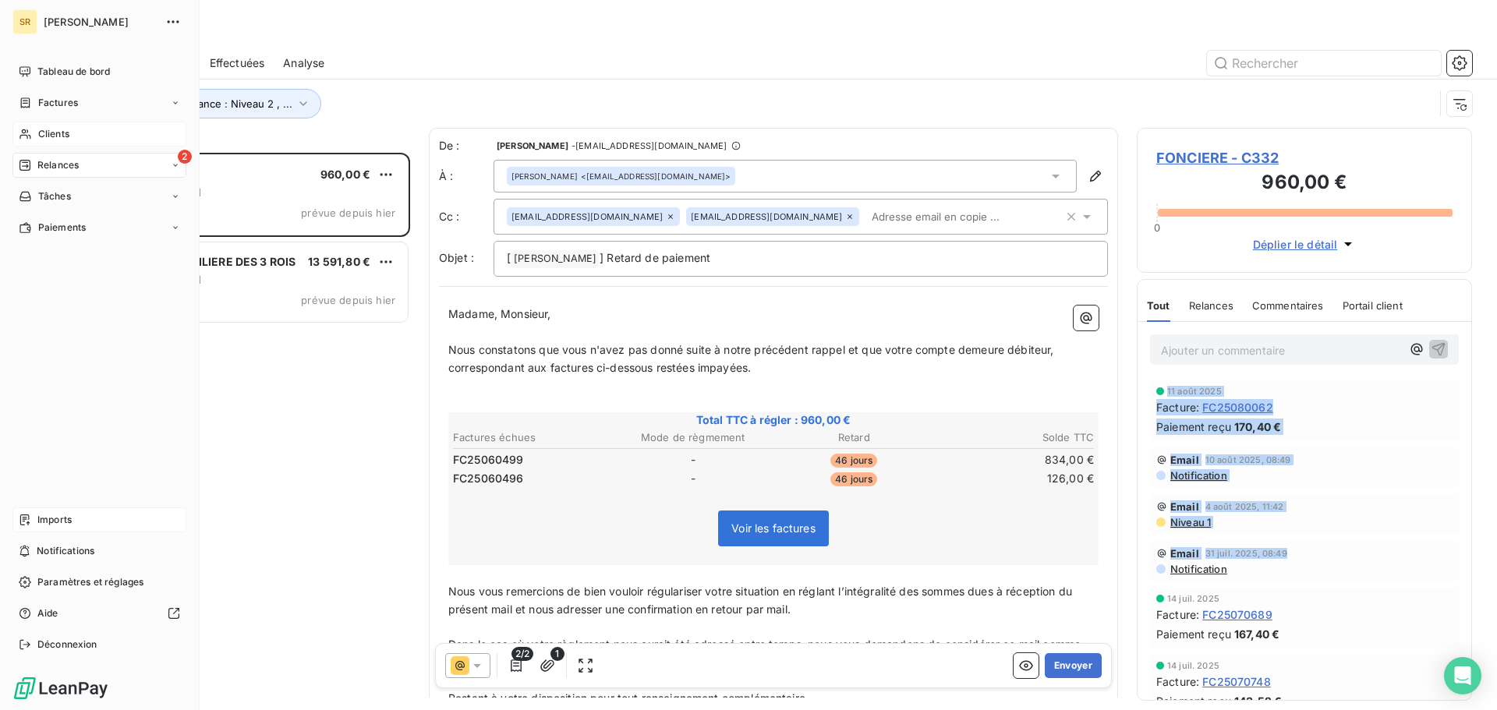
click at [64, 131] on span "Clients" at bounding box center [53, 134] width 31 height 14
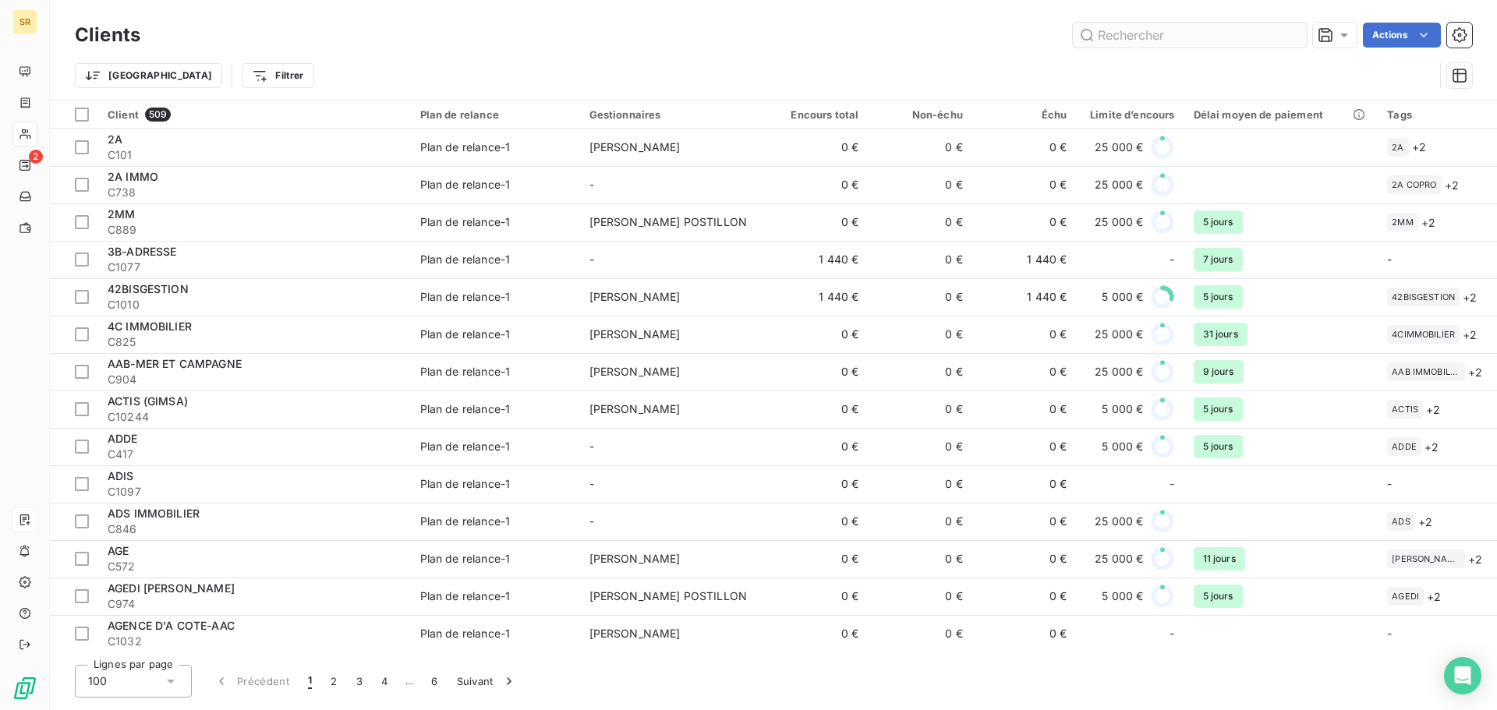
click at [1165, 38] on input "text" at bounding box center [1190, 35] width 234 height 25
click at [1128, 30] on input "C" at bounding box center [1190, 35] width 234 height 25
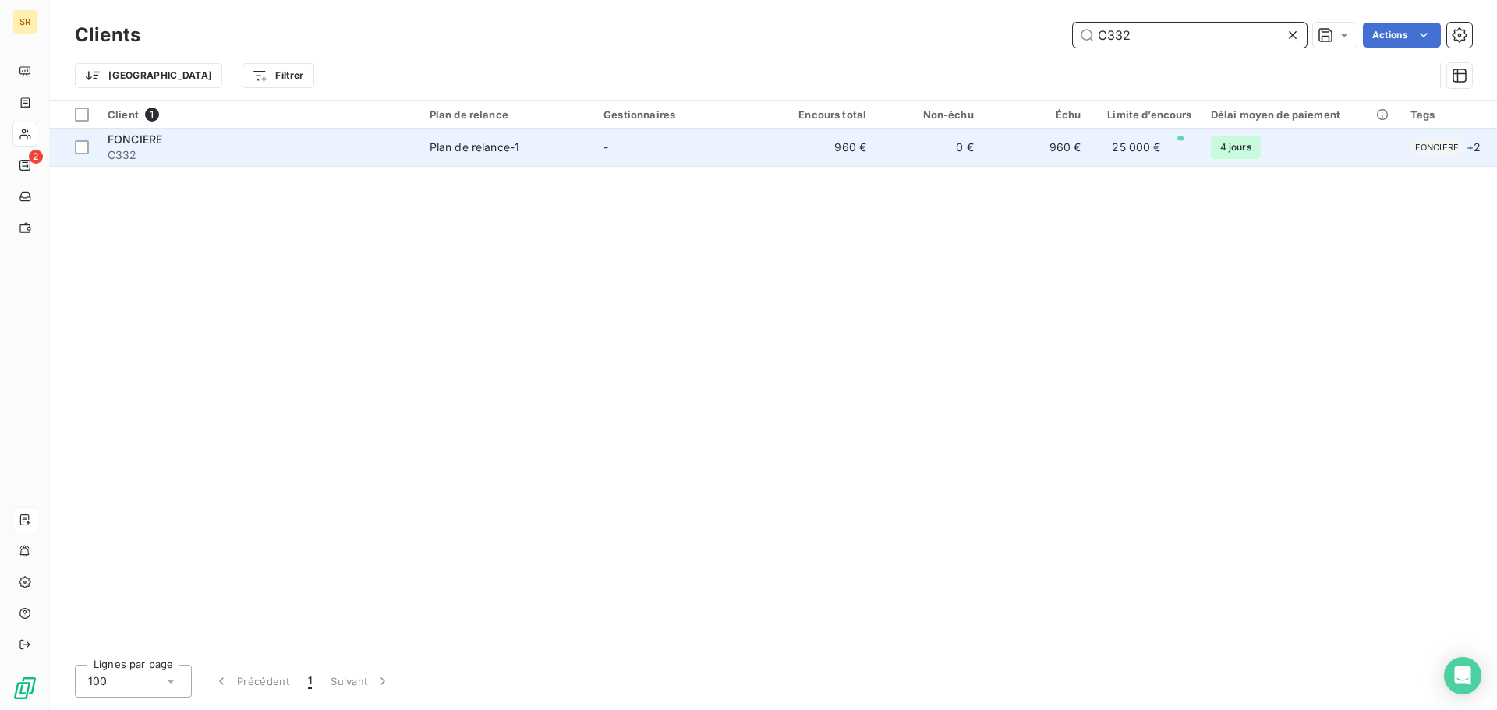
type input "C332"
click at [165, 137] on div "FONCIERE" at bounding box center [259, 140] width 303 height 16
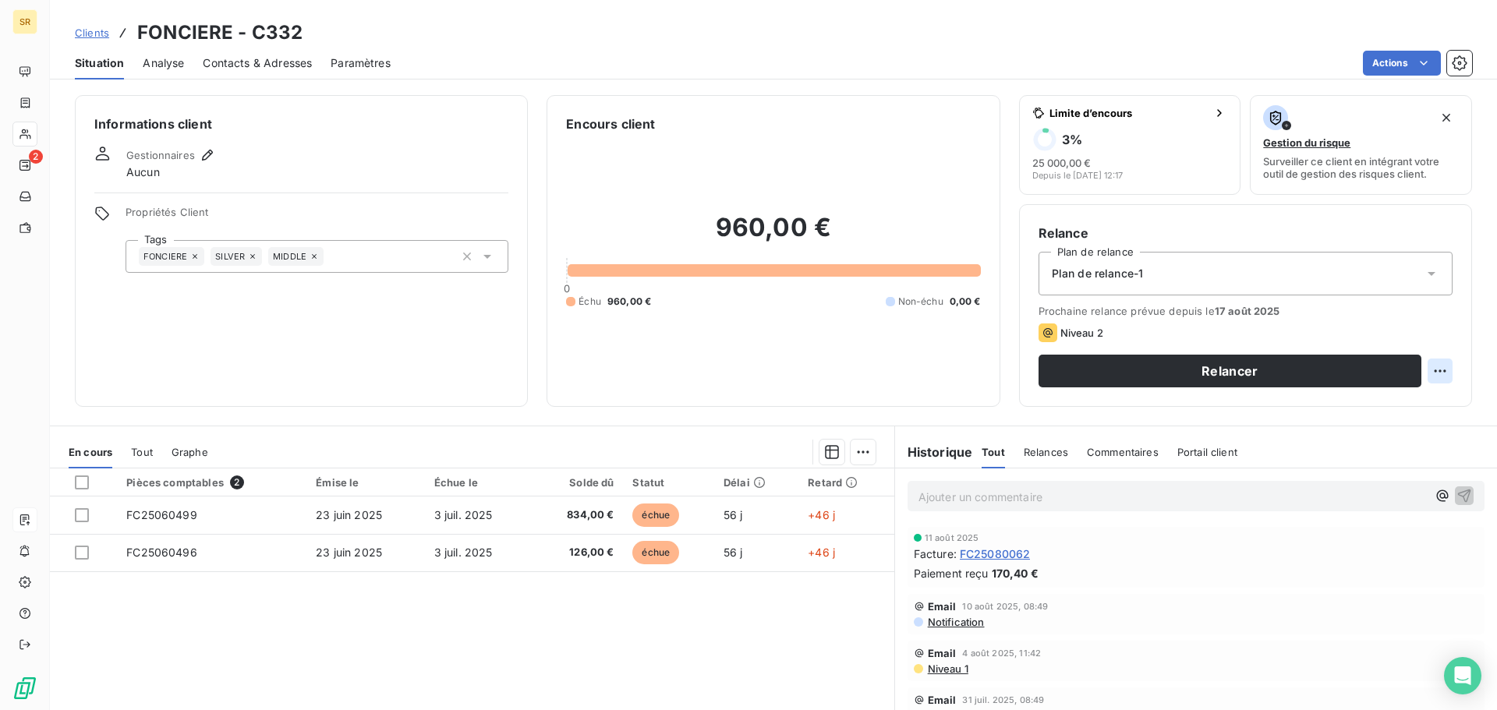
click at [1430, 369] on html "SR 2 Clients FONCIERE - C332 Situation Analyse Contacts & Adresses Paramètres A…" at bounding box center [748, 355] width 1497 height 710
click at [1397, 398] on div "Replanifier cette action" at bounding box center [1364, 405] width 140 height 25
select select "7"
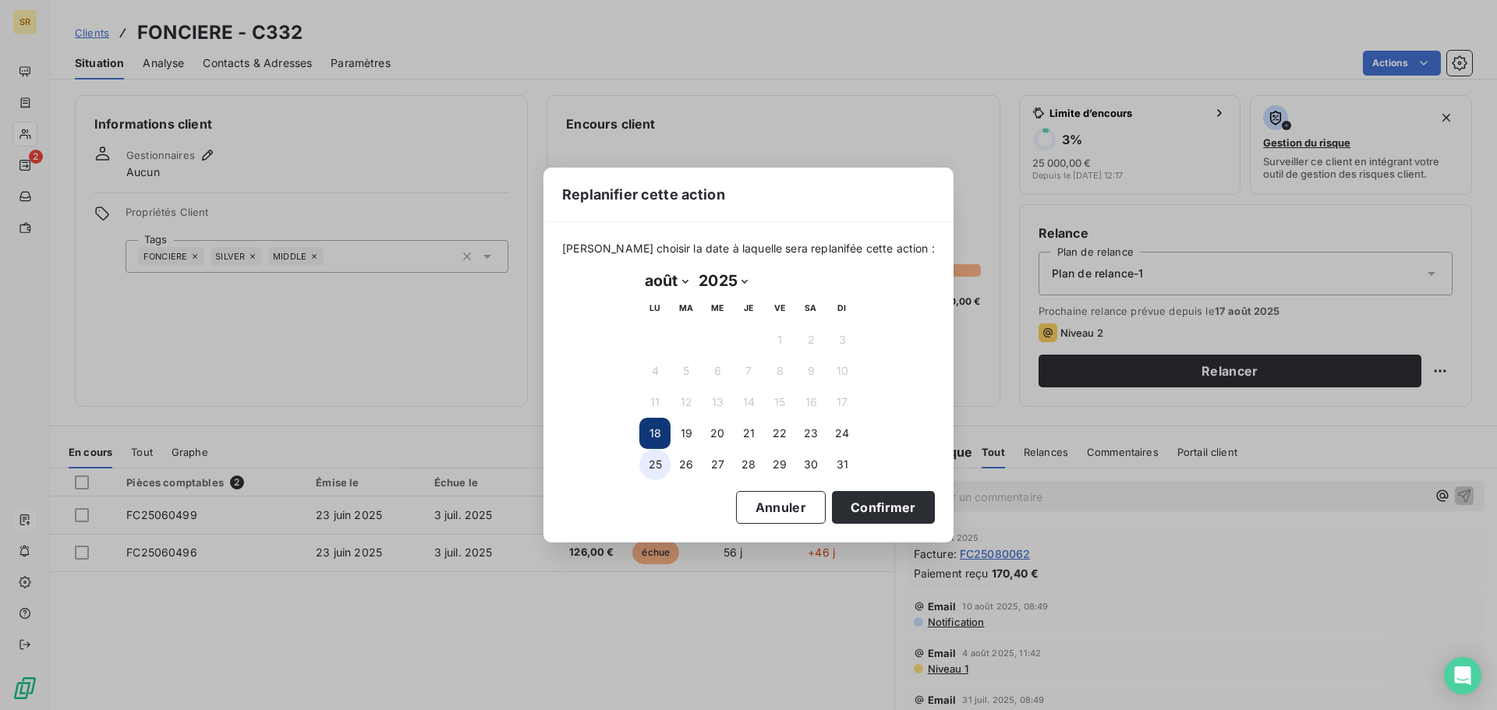
click at [662, 464] on button "25" at bounding box center [654, 464] width 31 height 31
click at [843, 507] on button "Confirmer" at bounding box center [883, 507] width 103 height 33
